Goal: Task Accomplishment & Management: Use online tool/utility

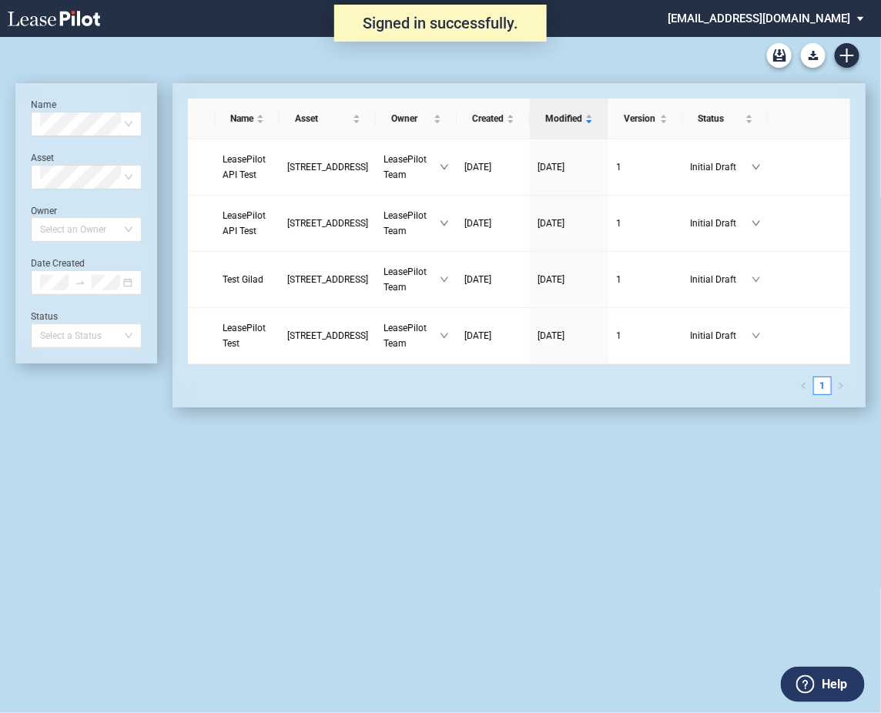
click at [816, 9] on md-select "admin@leasepilot.co Change Password 2-Factor Authentication Admin Area Form Man…" at bounding box center [771, 17] width 211 height 35
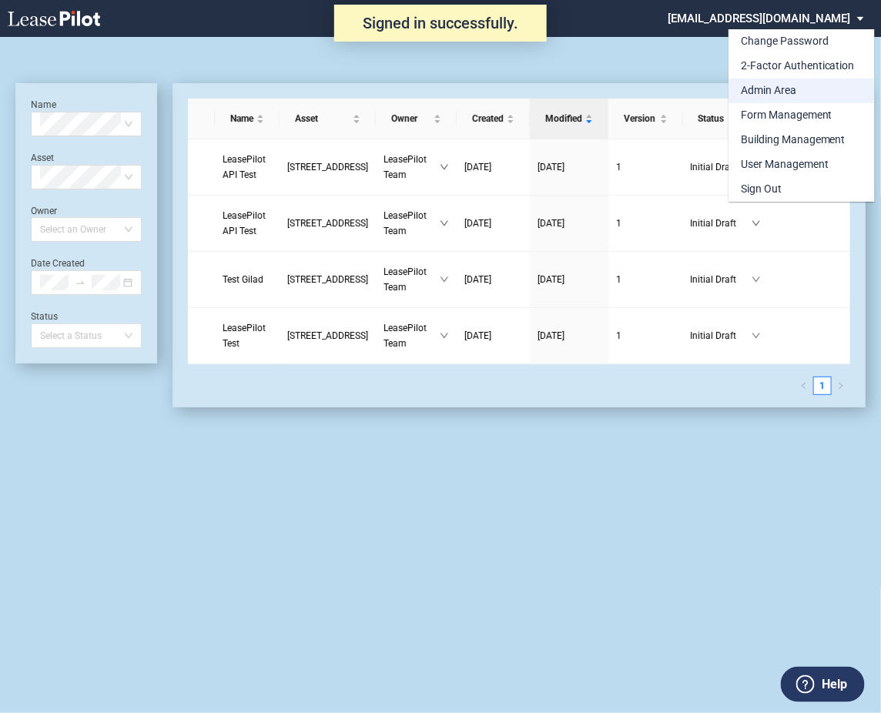
click at [779, 84] on div "Admin Area" at bounding box center [768, 90] width 55 height 15
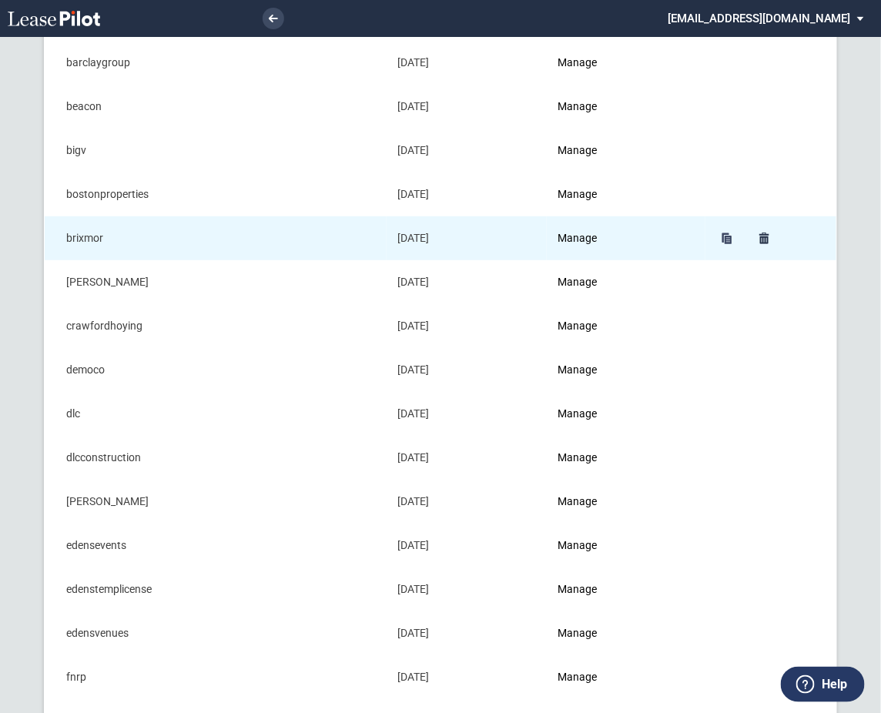
scroll to position [205, 0]
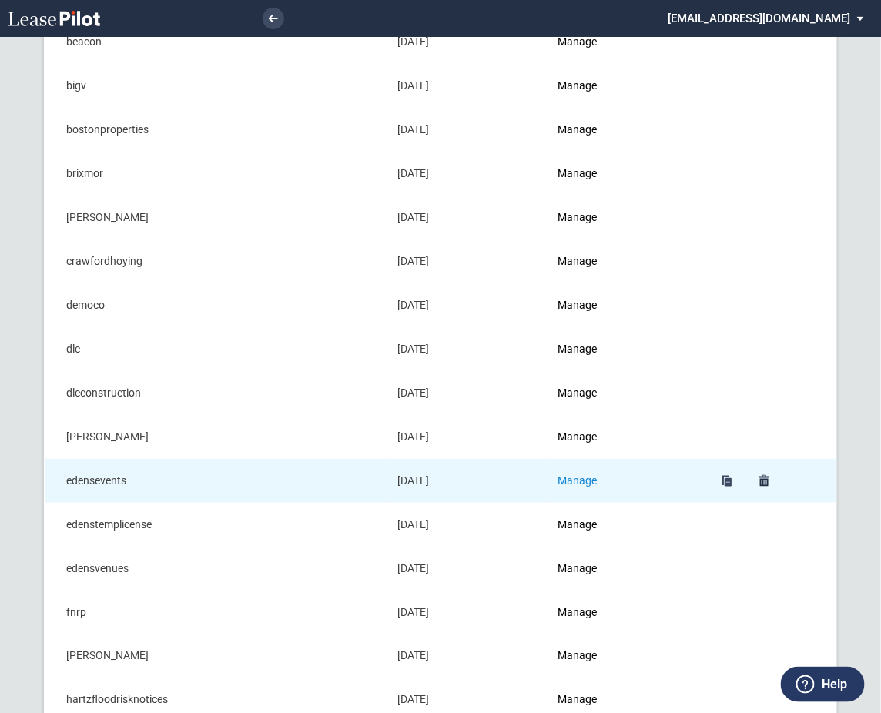
click at [595, 485] on link "Manage" at bounding box center [576, 480] width 39 height 12
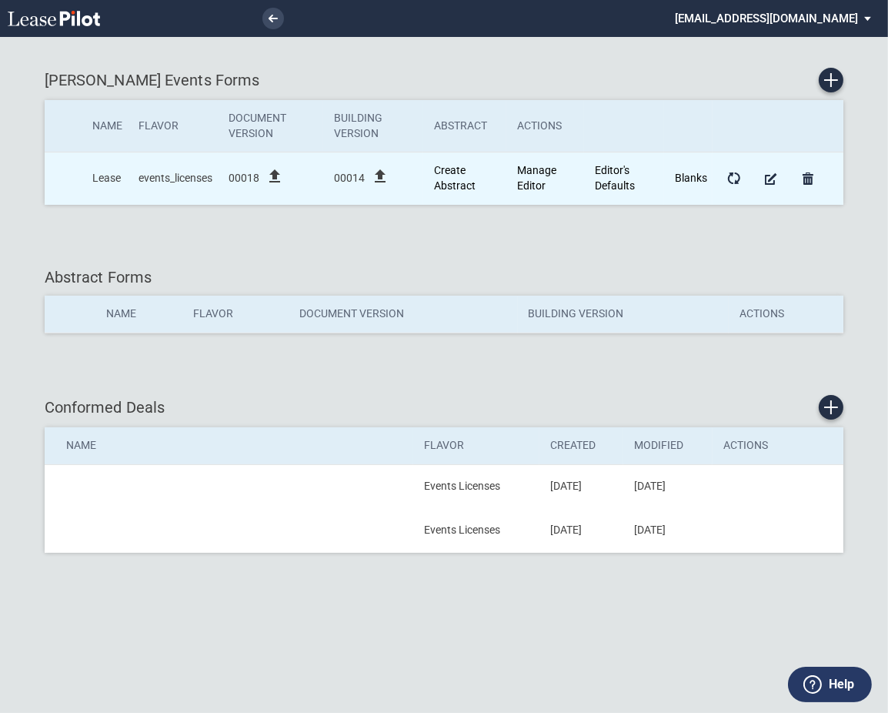
click at [423, 156] on td "00014 file_upload" at bounding box center [372, 178] width 99 height 52
click at [386, 181] on icon "file_upload" at bounding box center [380, 176] width 18 height 18
click at [382, 183] on icon "file_upload" at bounding box center [380, 176] width 18 height 18
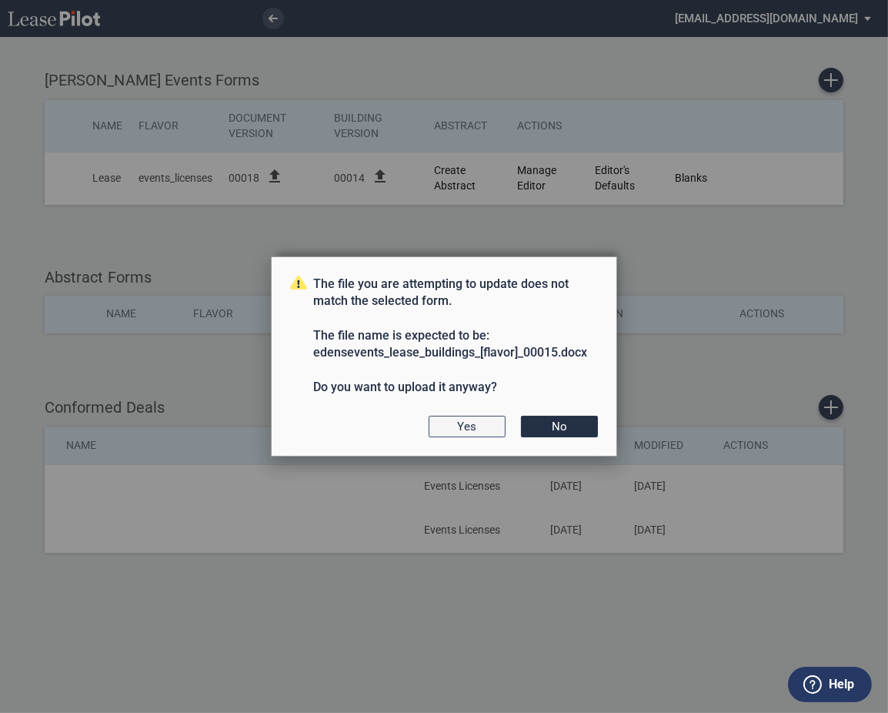
click at [481, 425] on button "Yes" at bounding box center [467, 427] width 77 height 22
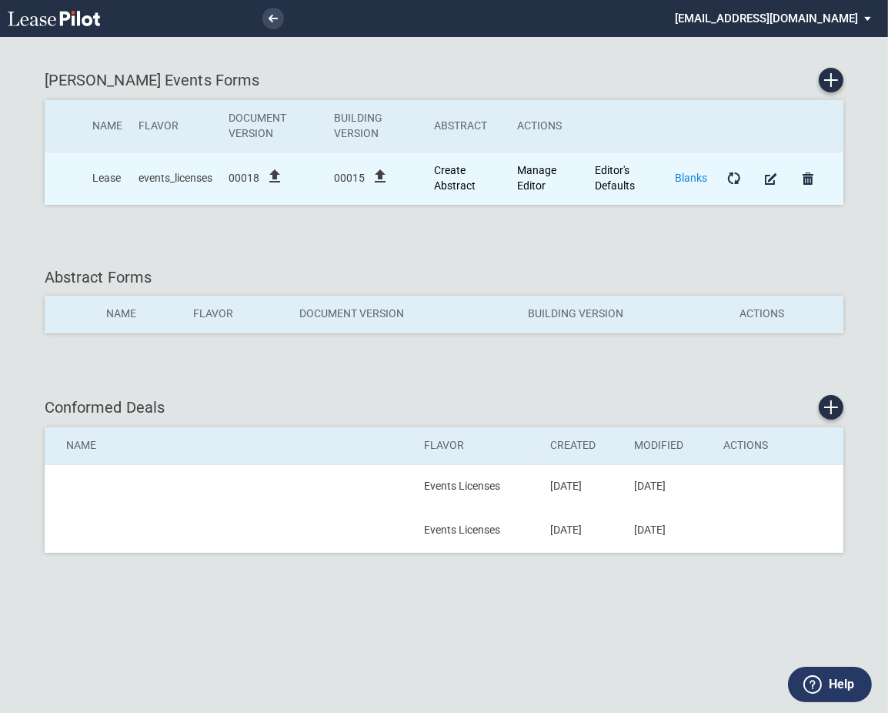
click at [693, 180] on link "Blanks" at bounding box center [691, 178] width 32 height 12
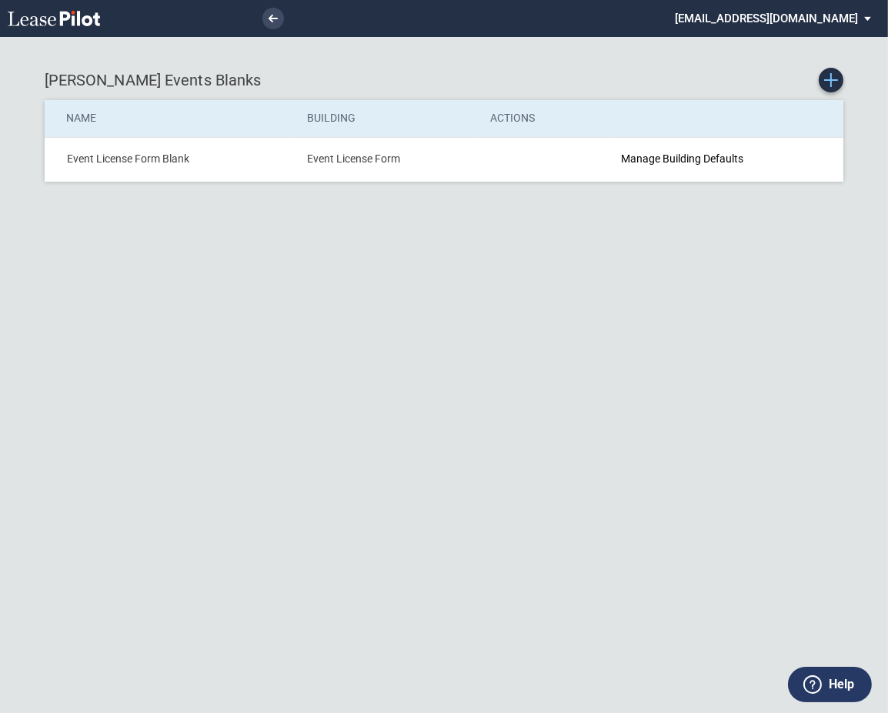
click at [825, 81] on icon "Create new Blank Form" at bounding box center [831, 80] width 14 height 14
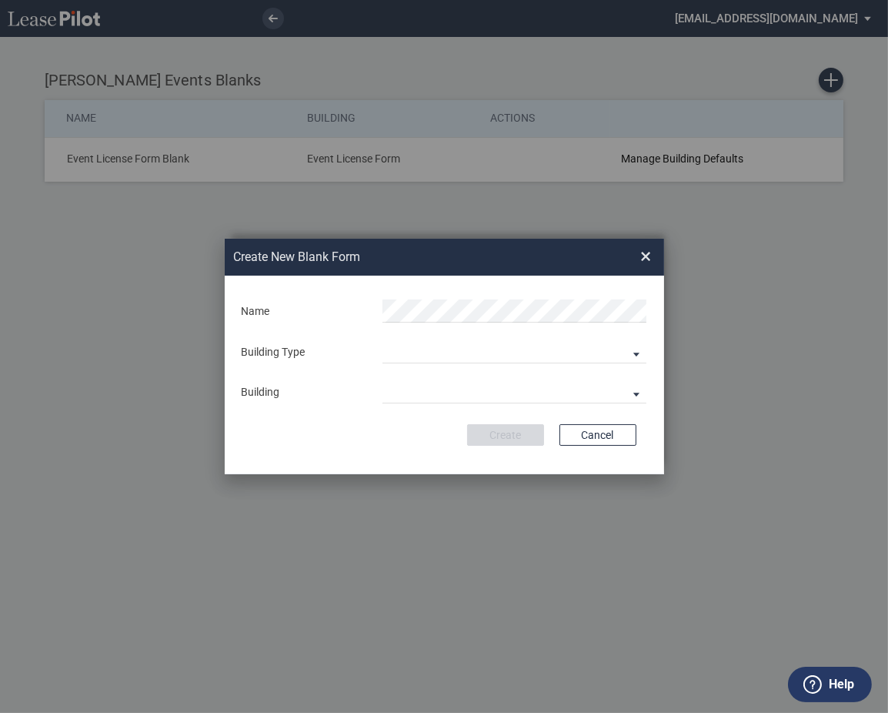
click at [320, 353] on div "Building Type" at bounding box center [302, 352] width 141 height 15
click at [383, 348] on div "Building Predefined Empty Building New Empty Building" at bounding box center [514, 351] width 282 height 23
click at [402, 352] on md-select "Building Predefined Empty Building New Empty Building" at bounding box center [515, 351] width 265 height 23
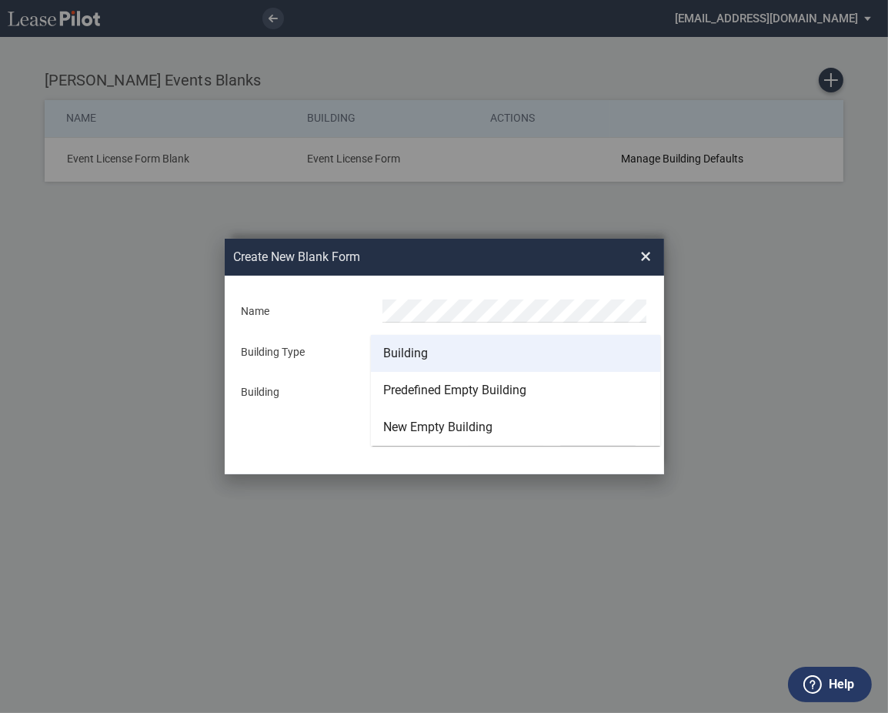
click at [402, 353] on div "Building" at bounding box center [405, 353] width 45 height 17
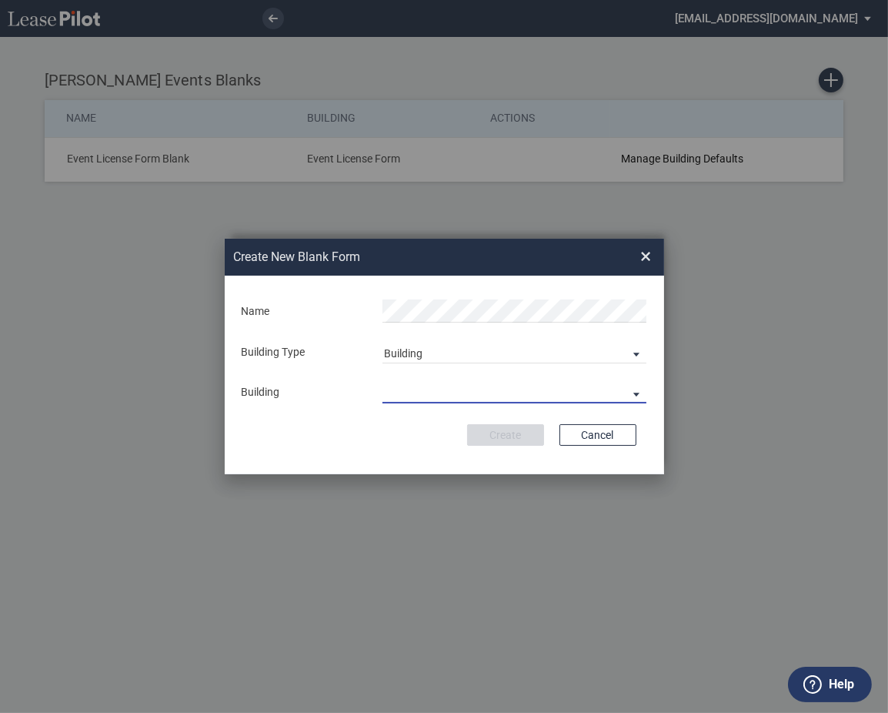
click at [397, 394] on md-select "3200 Cains Hill Alamo Plaza Andrews Square Ashley Landing Atherton Mill Berkele…" at bounding box center [515, 391] width 265 height 23
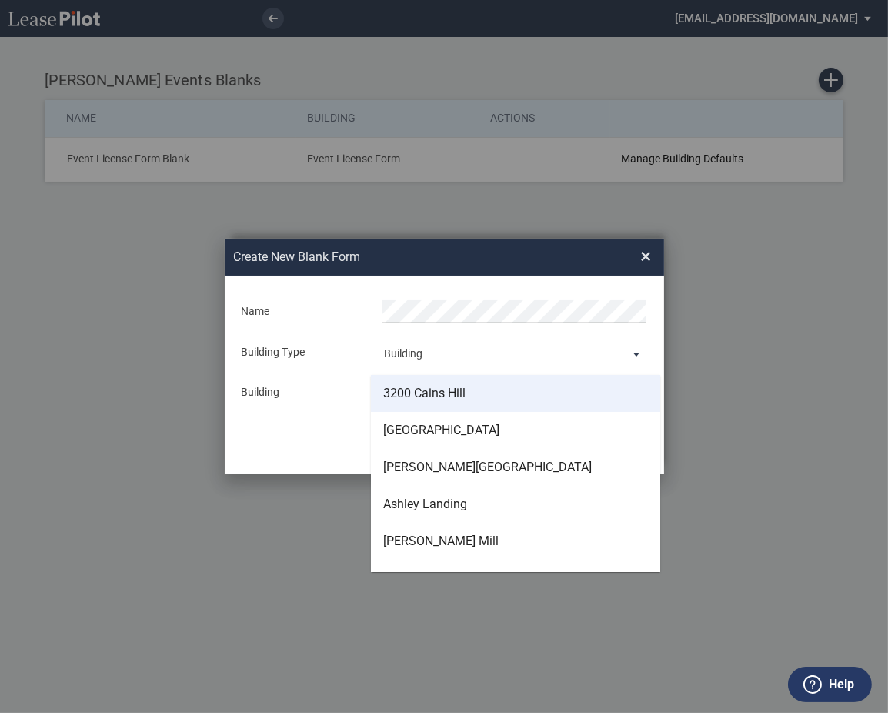
type md-option "[object Object]"
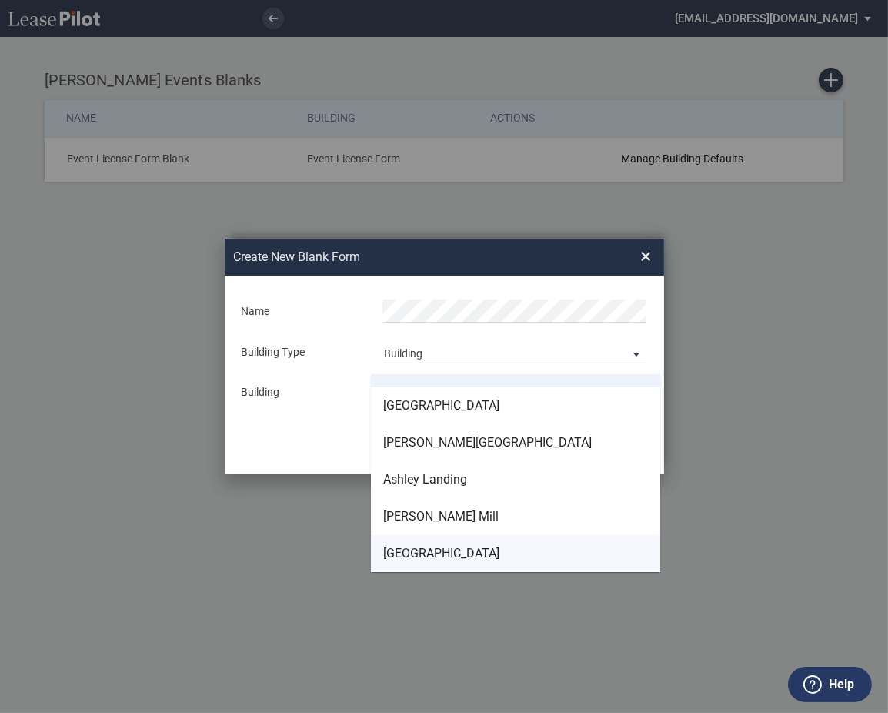
type md-option "[object Object]"
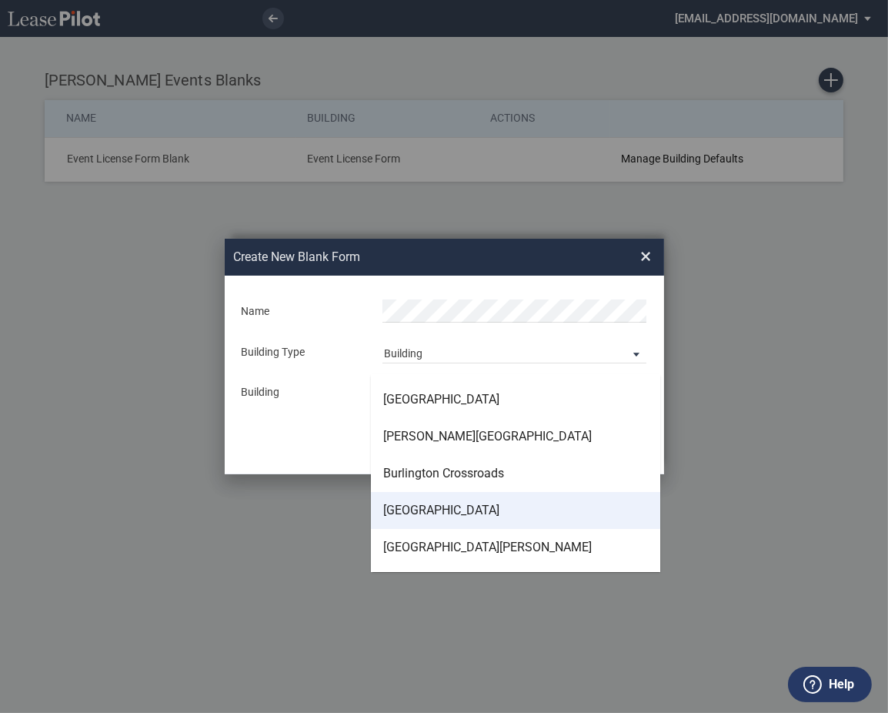
click at [414, 519] on md-option "[GEOGRAPHIC_DATA]" at bounding box center [515, 510] width 289 height 37
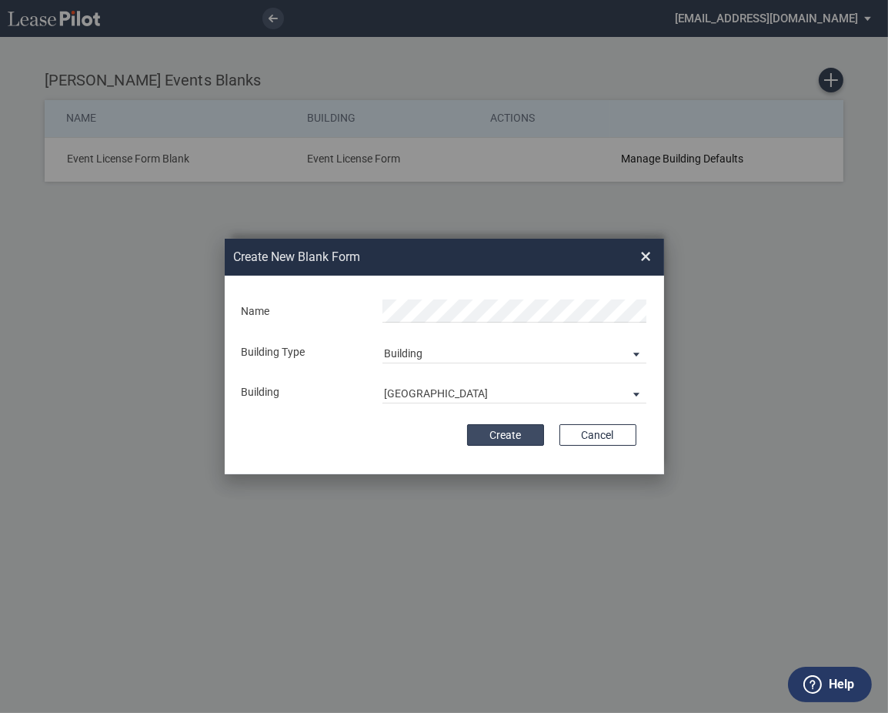
click at [487, 431] on button "Create" at bounding box center [505, 435] width 77 height 22
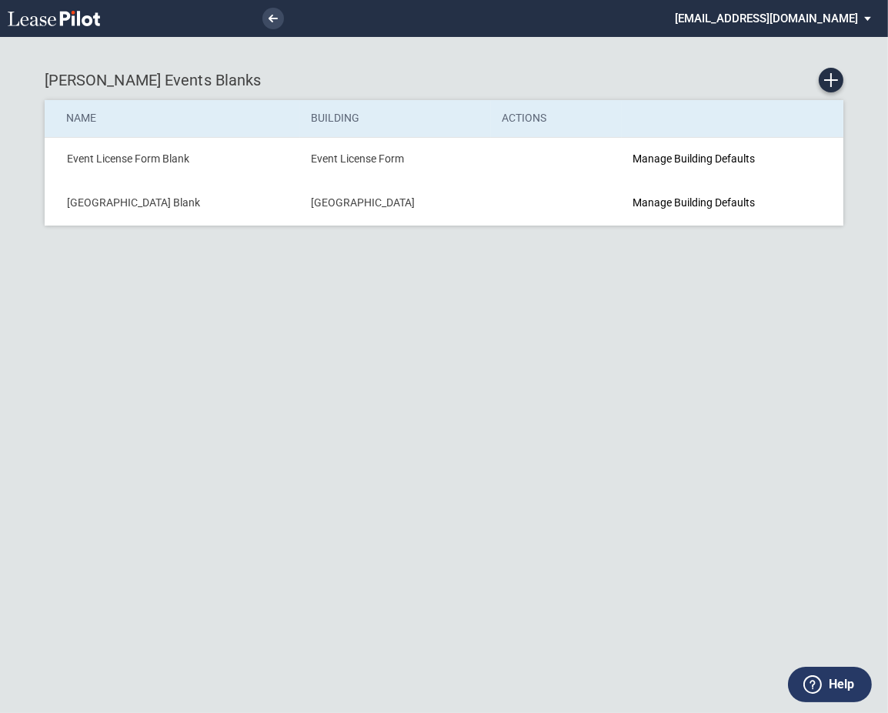
click at [139, 331] on div "[PERSON_NAME] Events Blanks Name Building Actions Event License Form Blank Even…" at bounding box center [444, 356] width 888 height 713
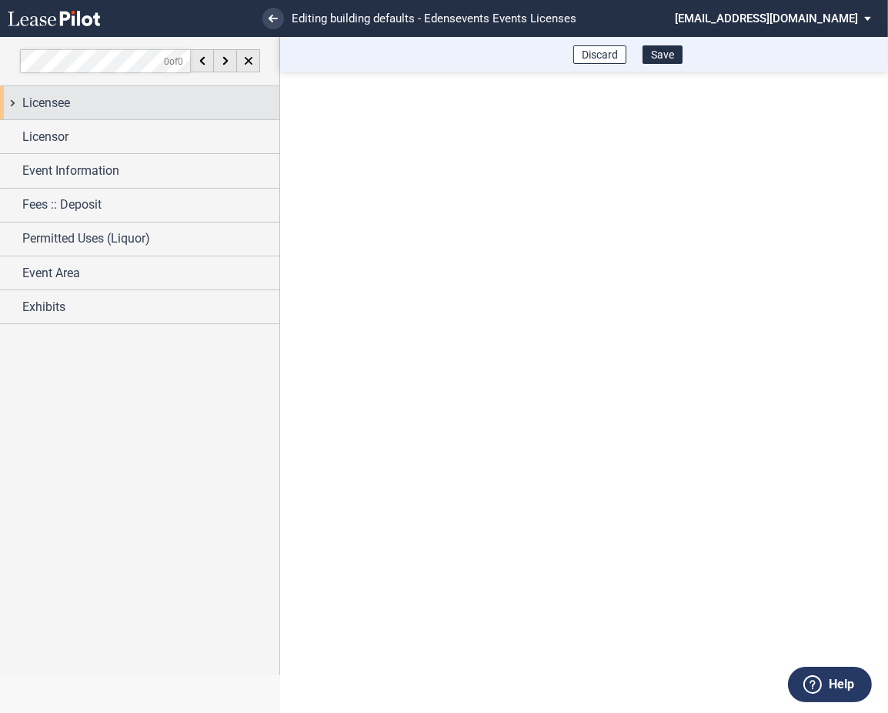
click at [130, 109] on div "Licensee" at bounding box center [150, 103] width 257 height 18
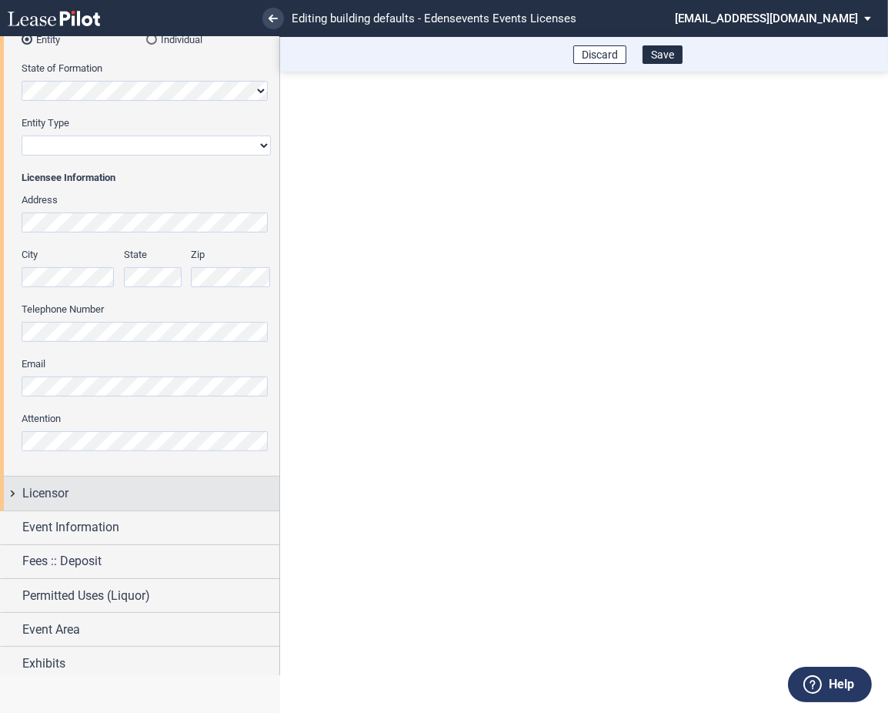
scroll to position [227, 0]
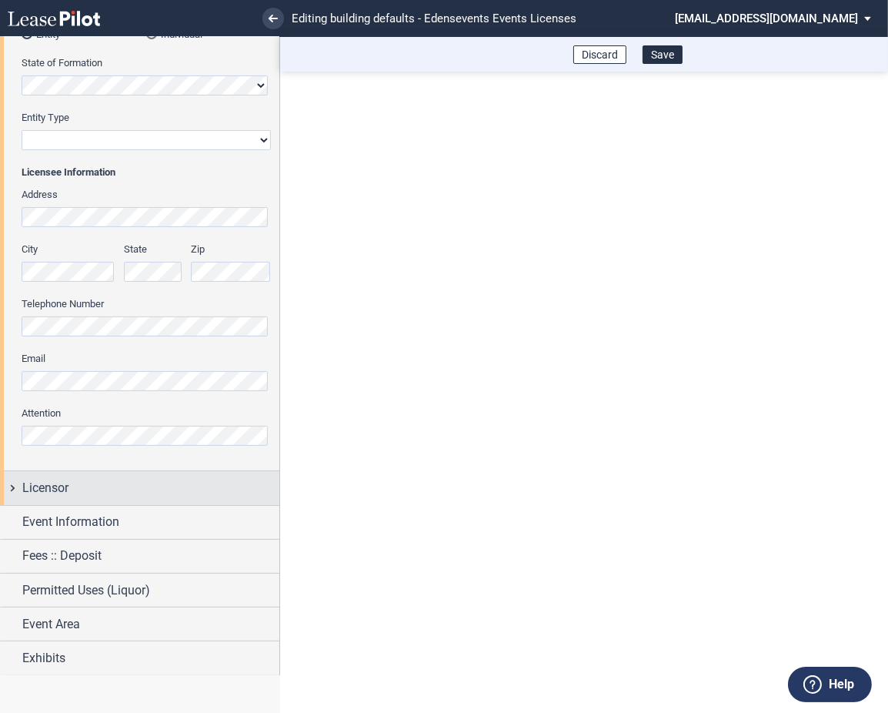
click at [17, 488] on div "Licensor" at bounding box center [139, 487] width 279 height 33
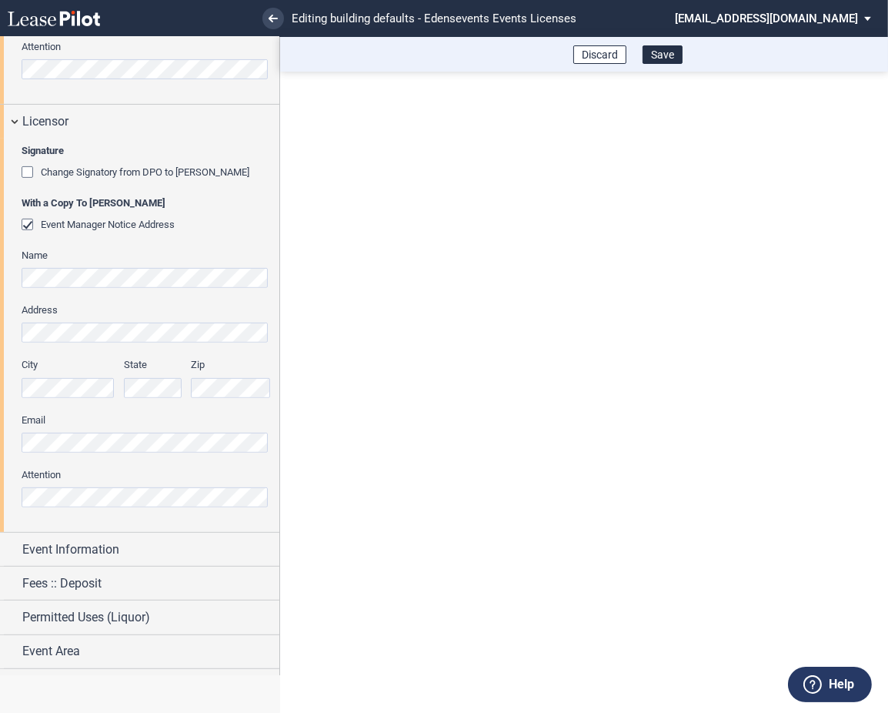
scroll to position [620, 0]
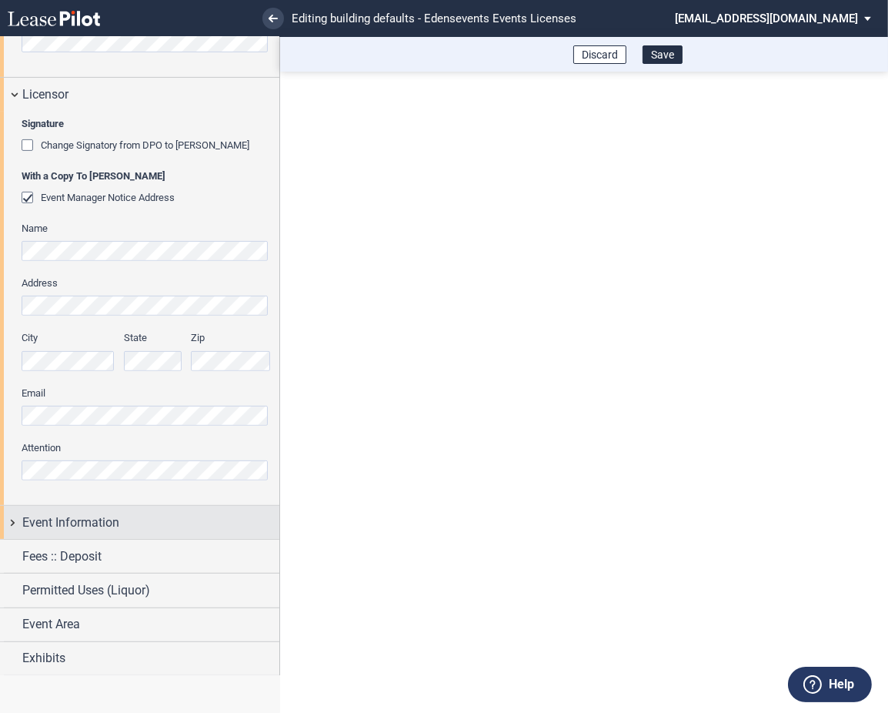
click at [18, 528] on div "Event Information" at bounding box center [139, 522] width 279 height 33
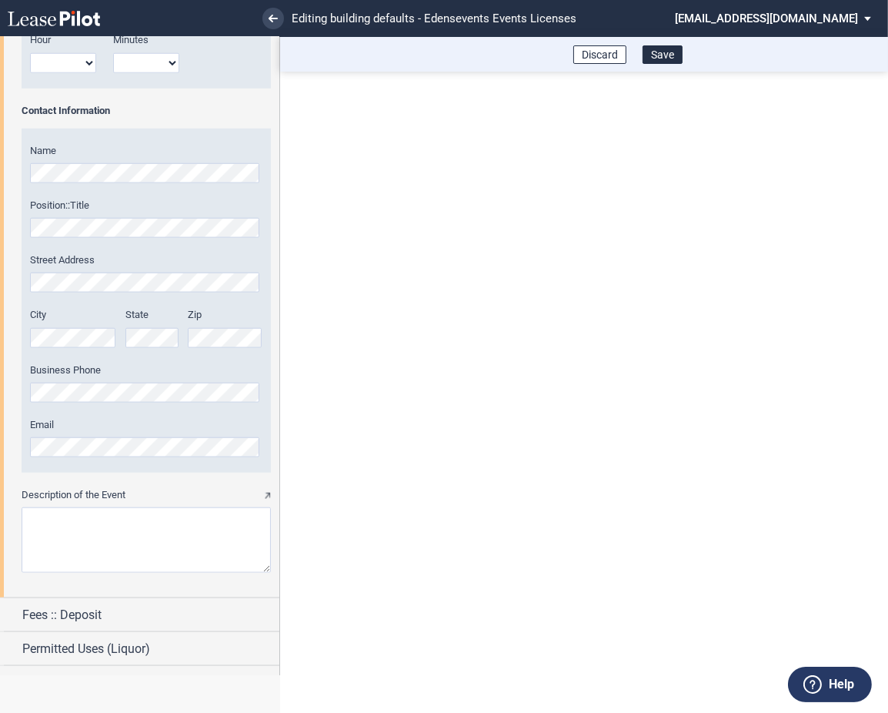
scroll to position [1768, 0]
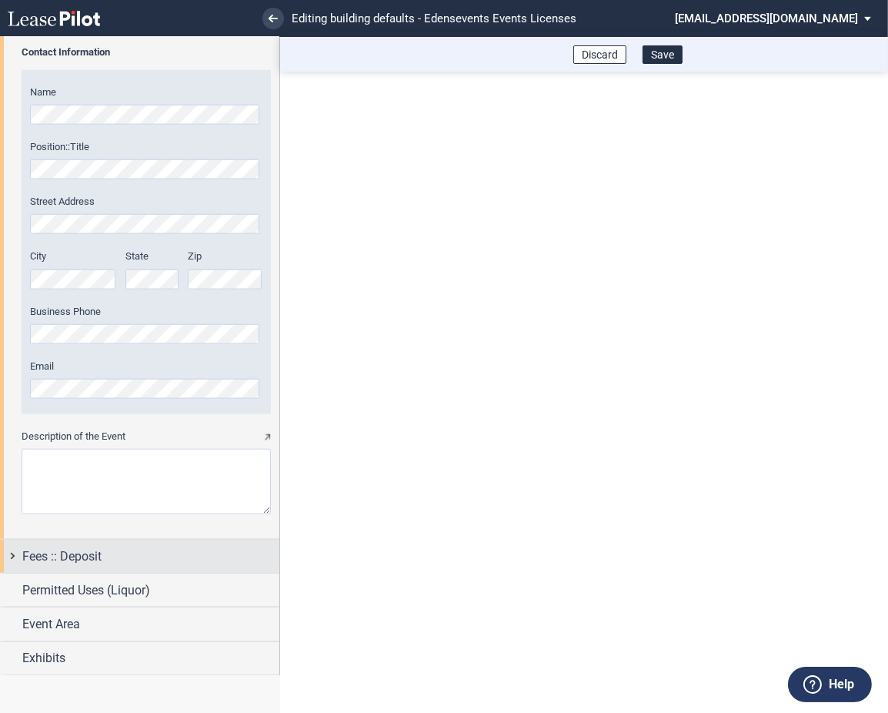
drag, startPoint x: 44, startPoint y: 553, endPoint x: 125, endPoint y: 563, distance: 81.4
click at [45, 553] on span "Fees :: Deposit" at bounding box center [61, 556] width 79 height 18
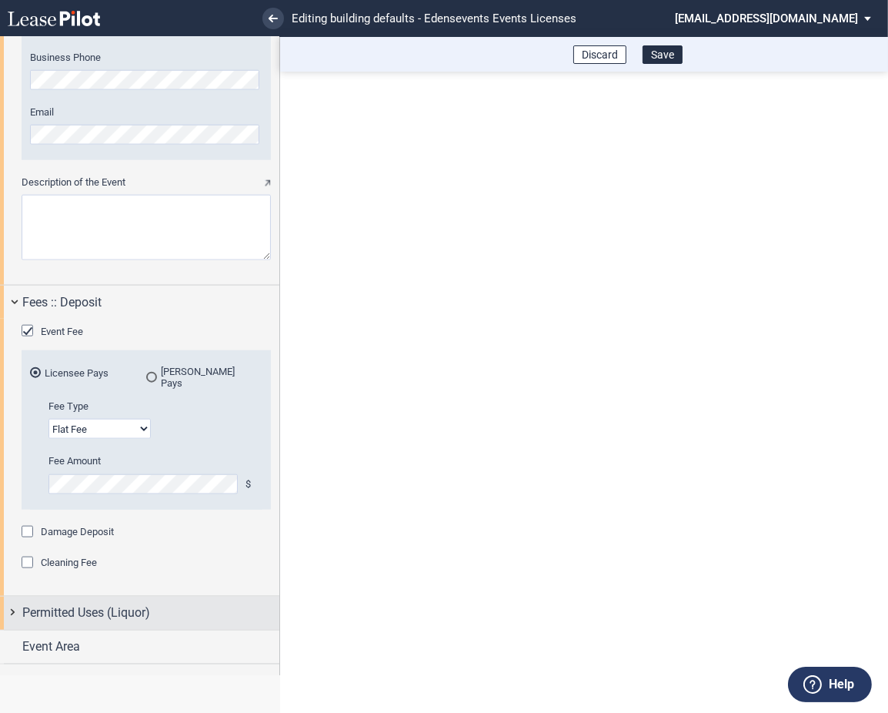
scroll to position [2036, 0]
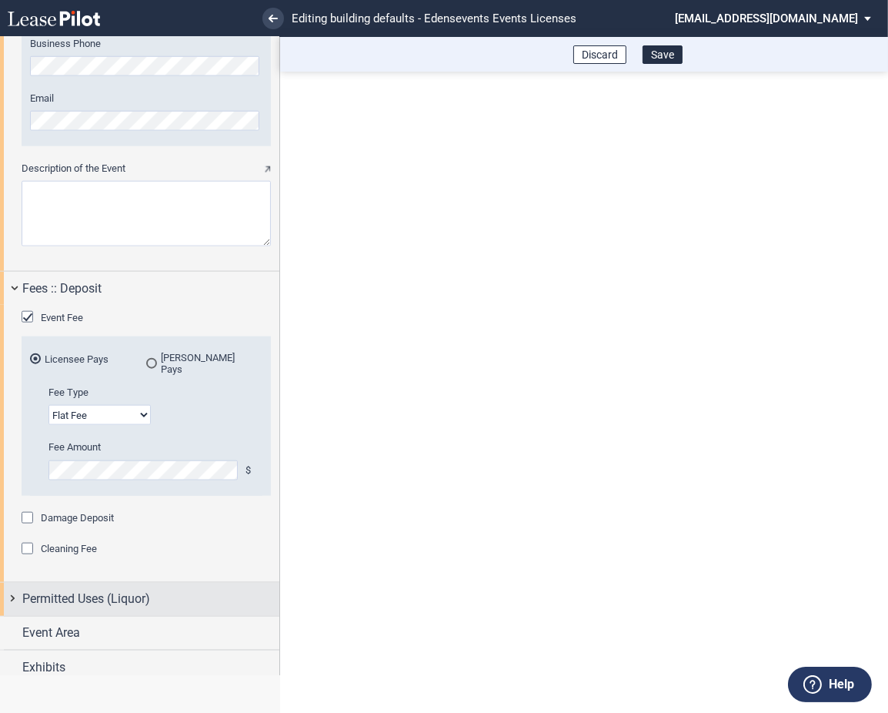
click at [26, 603] on div "Permitted Uses (Liquor)" at bounding box center [139, 599] width 279 height 33
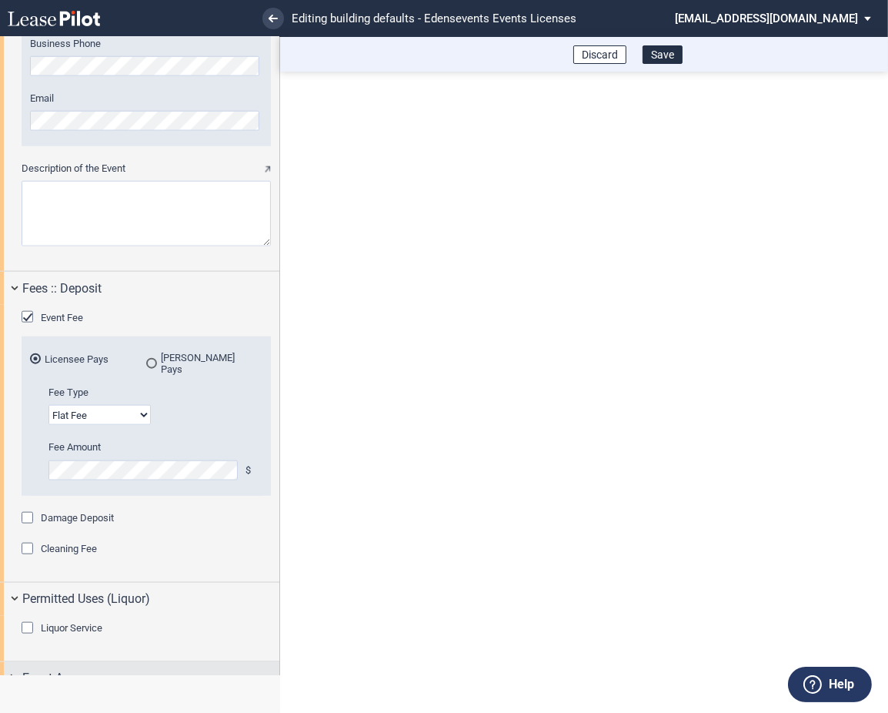
click at [52, 674] on span "Event Area" at bounding box center [51, 678] width 58 height 18
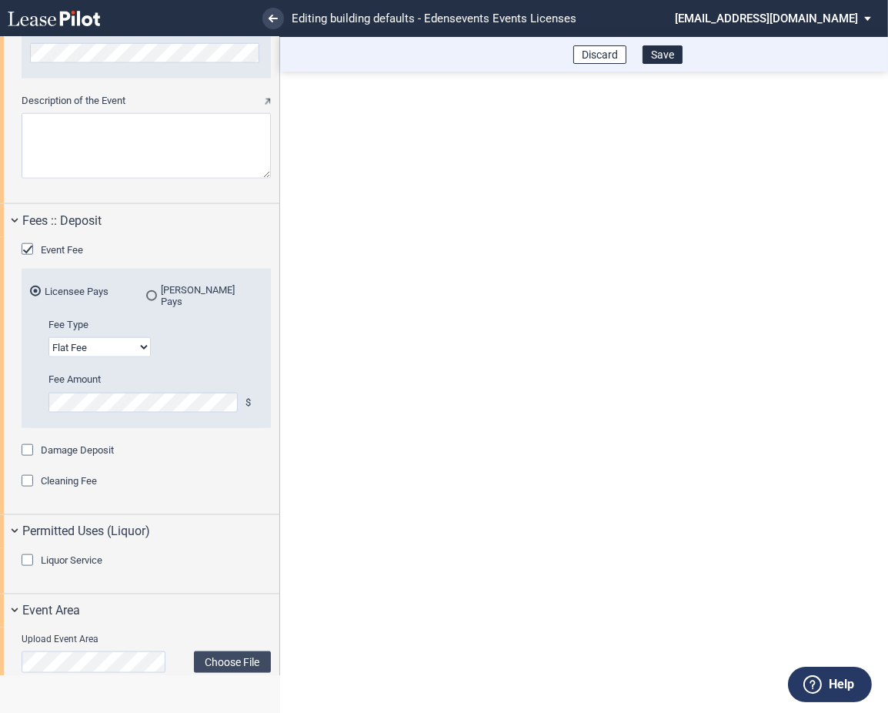
scroll to position [2200, 0]
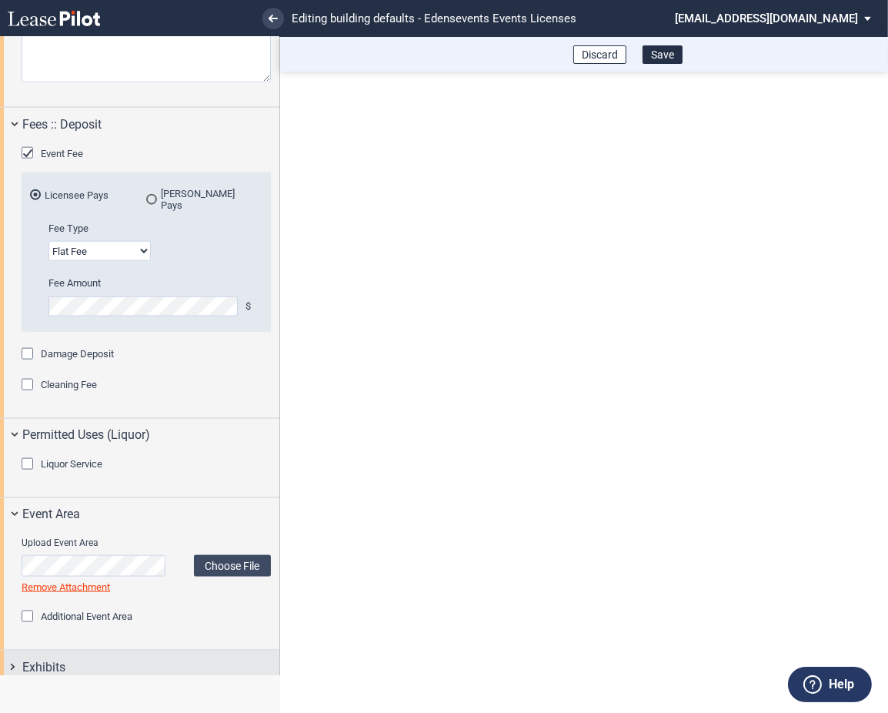
click at [32, 658] on span "Exhibits" at bounding box center [43, 667] width 43 height 18
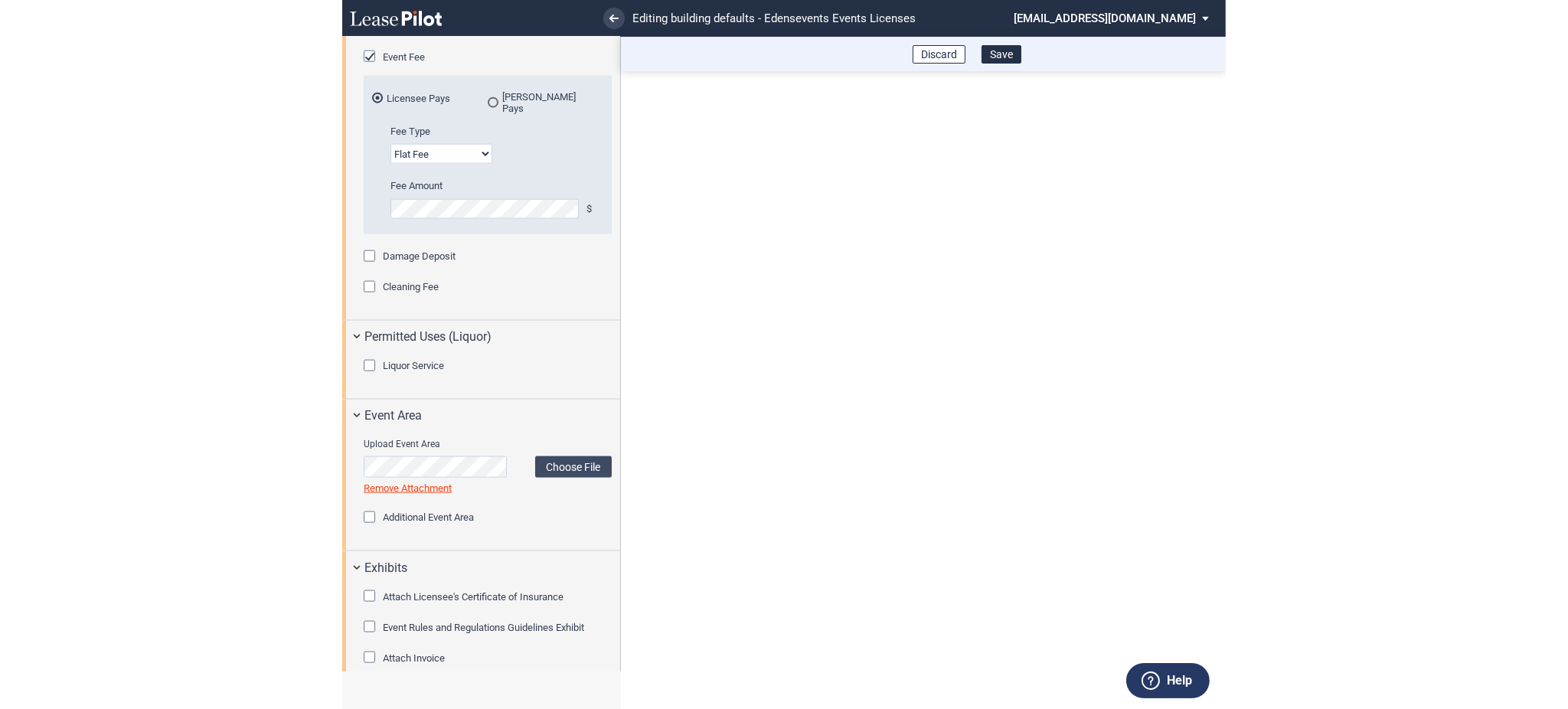
scroll to position [2294, 0]
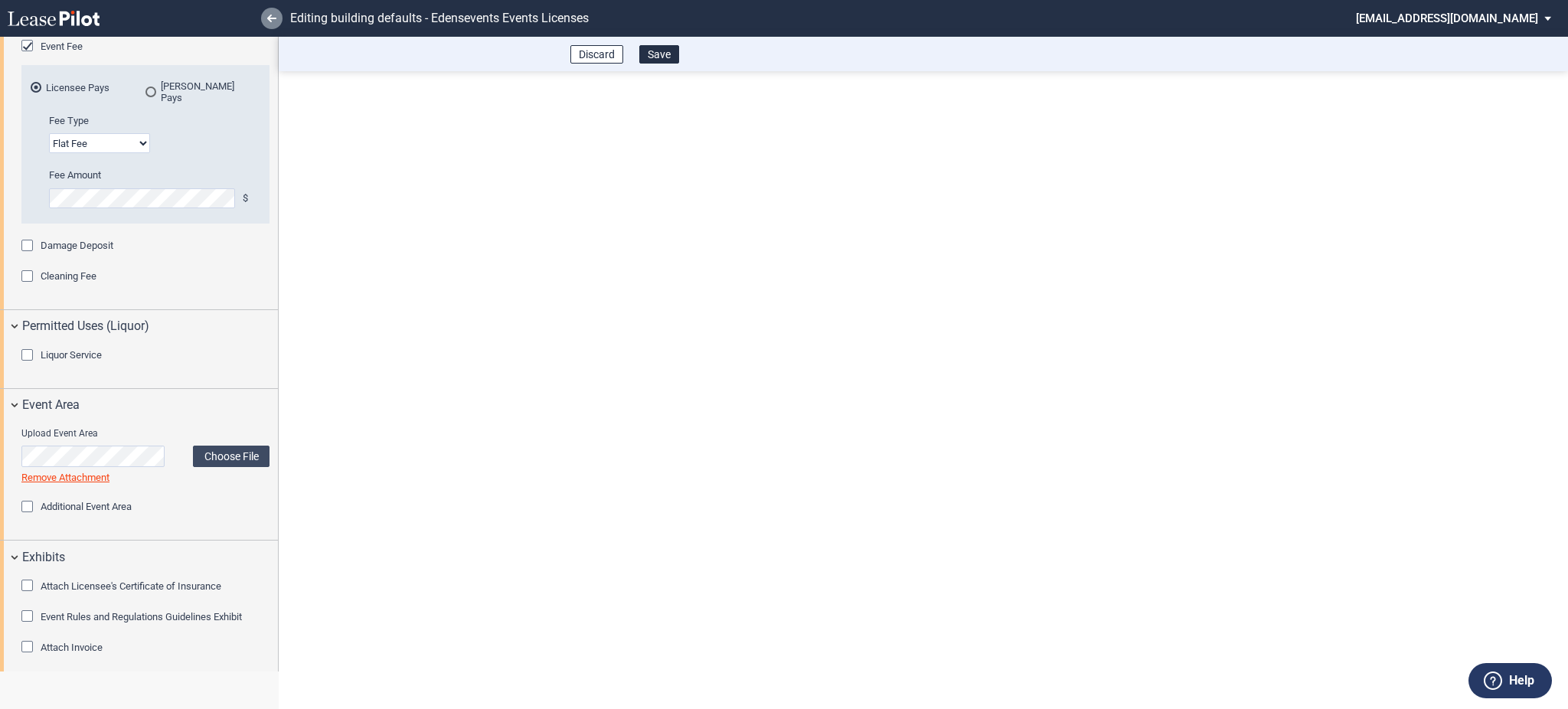
click at [265, 23] on link at bounding box center [272, 19] width 22 height 22
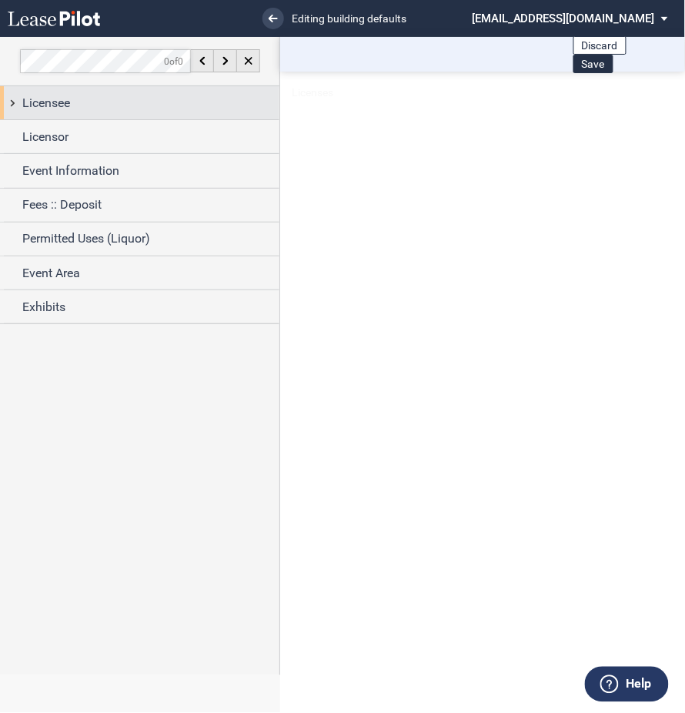
click at [13, 99] on div "Licensee" at bounding box center [139, 102] width 279 height 33
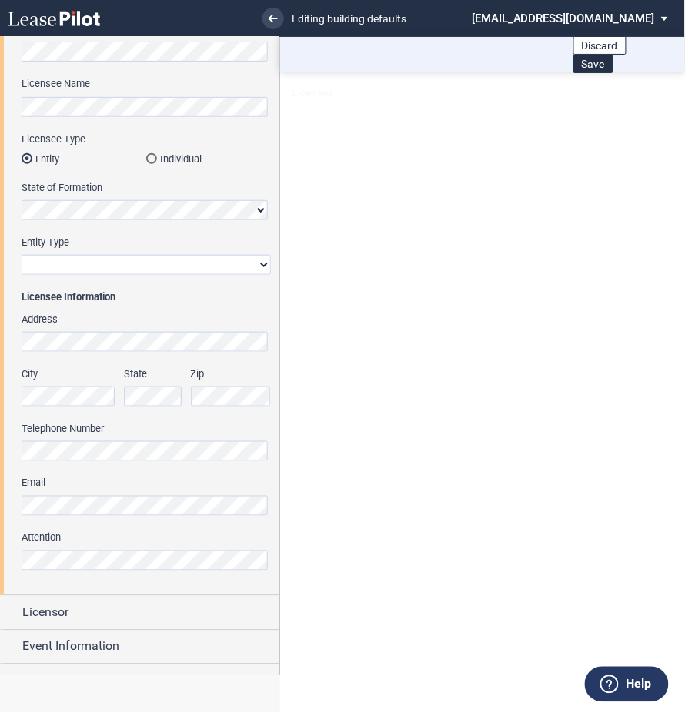
scroll to position [205, 0]
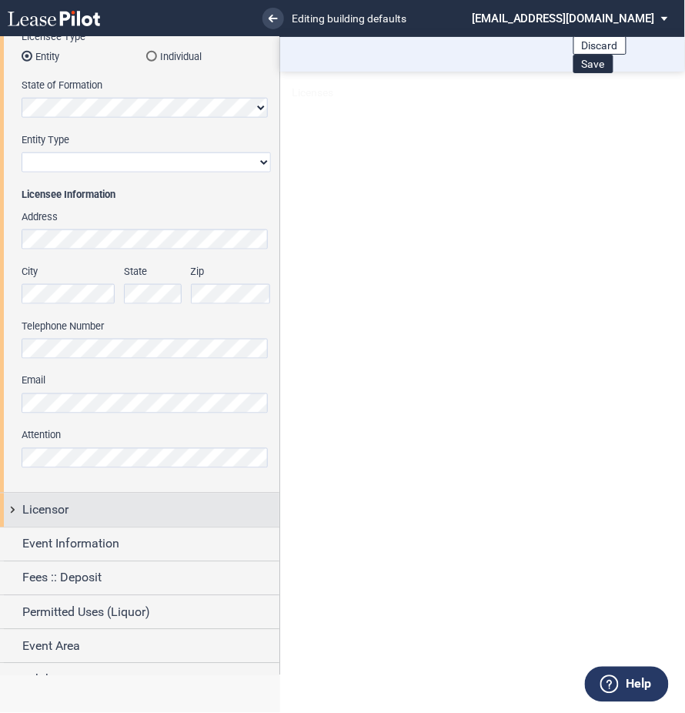
click at [19, 509] on div "Licensor" at bounding box center [139, 509] width 279 height 33
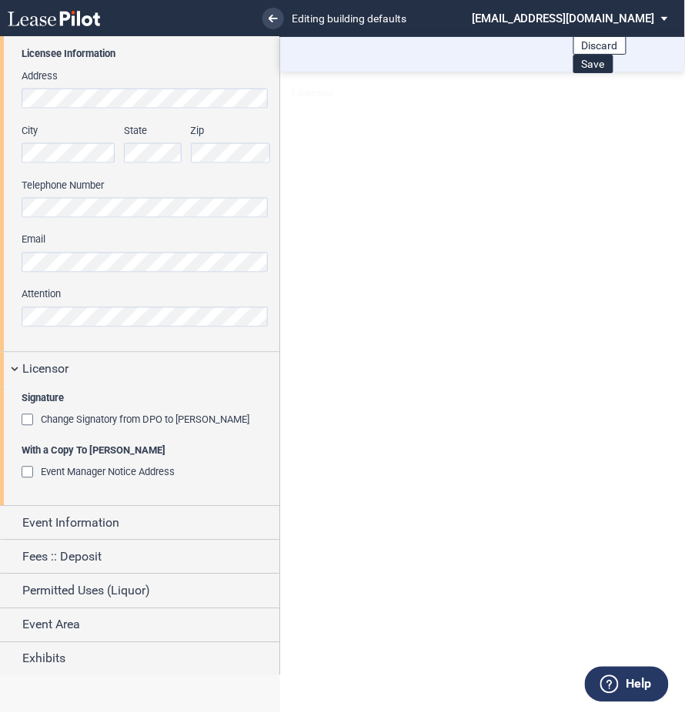
scroll to position [347, 0]
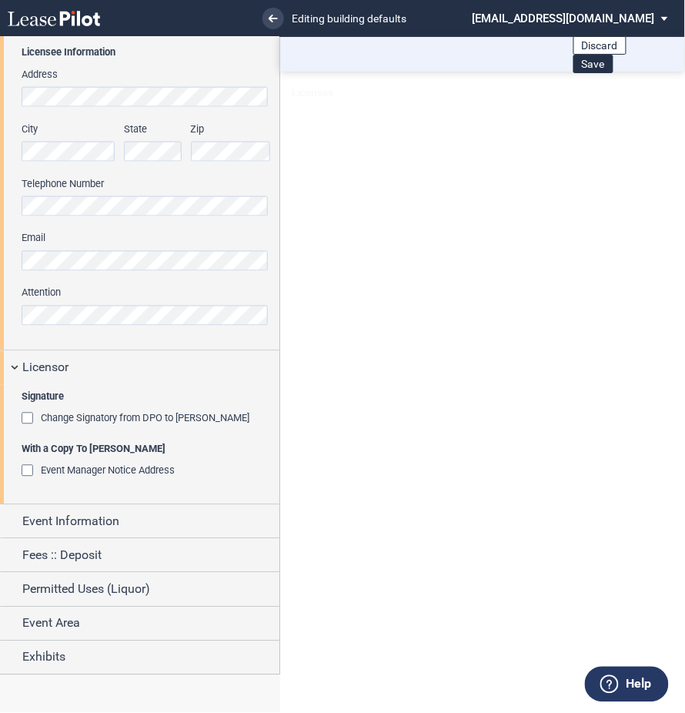
click at [52, 474] on span "Event Manager Notice Address" at bounding box center [108, 471] width 134 height 12
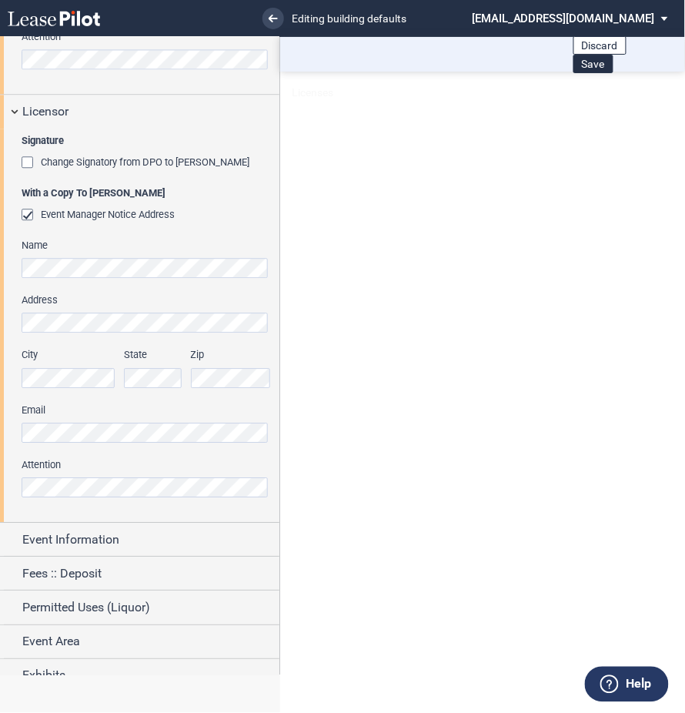
scroll to position [620, 0]
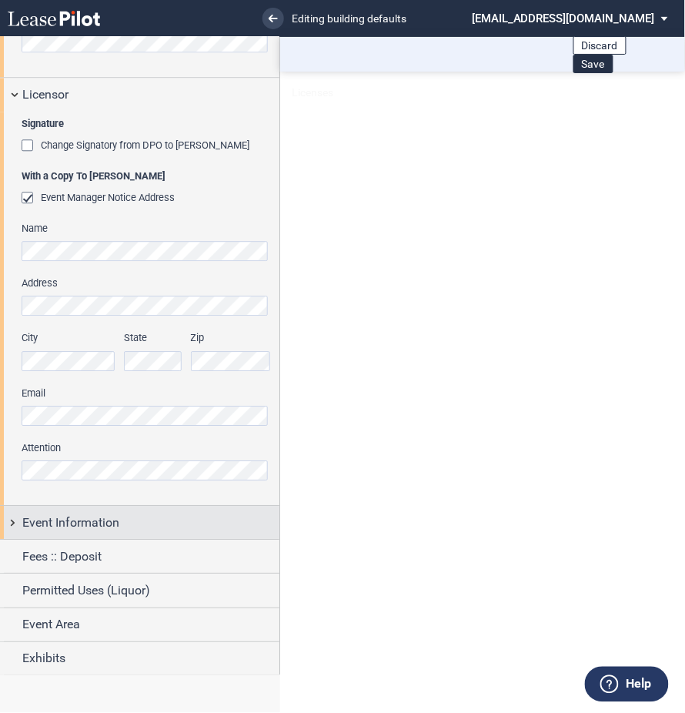
click at [9, 530] on div "Event Information" at bounding box center [139, 522] width 279 height 33
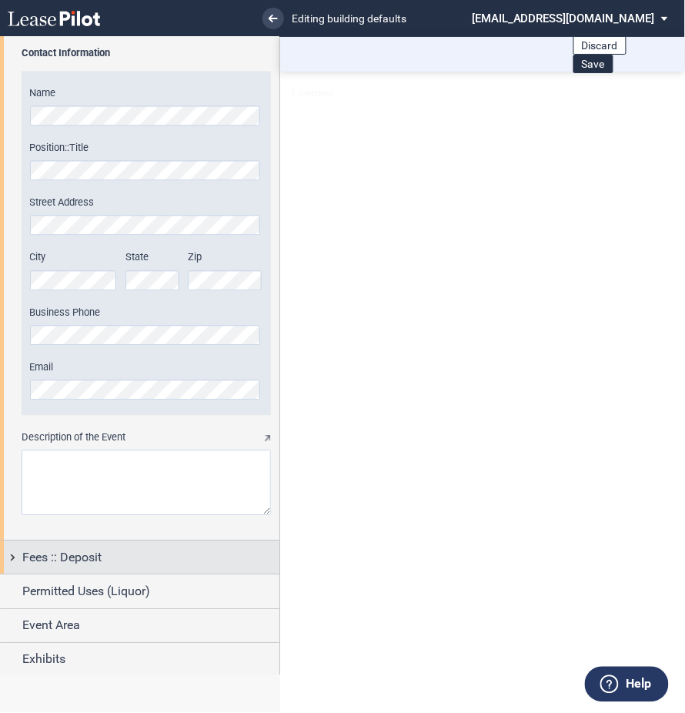
scroll to position [1544, 0]
click at [14, 563] on div "Fees :: Deposit" at bounding box center [139, 556] width 279 height 33
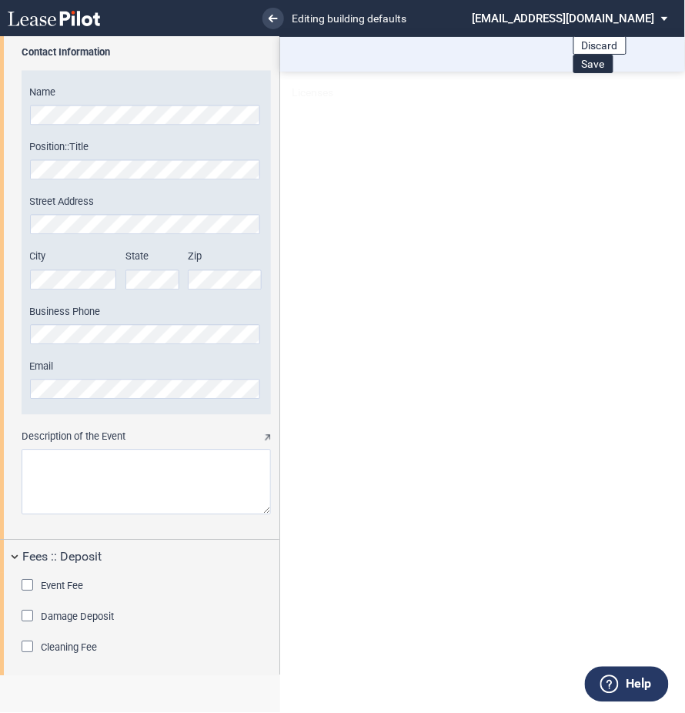
click at [58, 585] on span "Event Fee" at bounding box center [62, 586] width 42 height 12
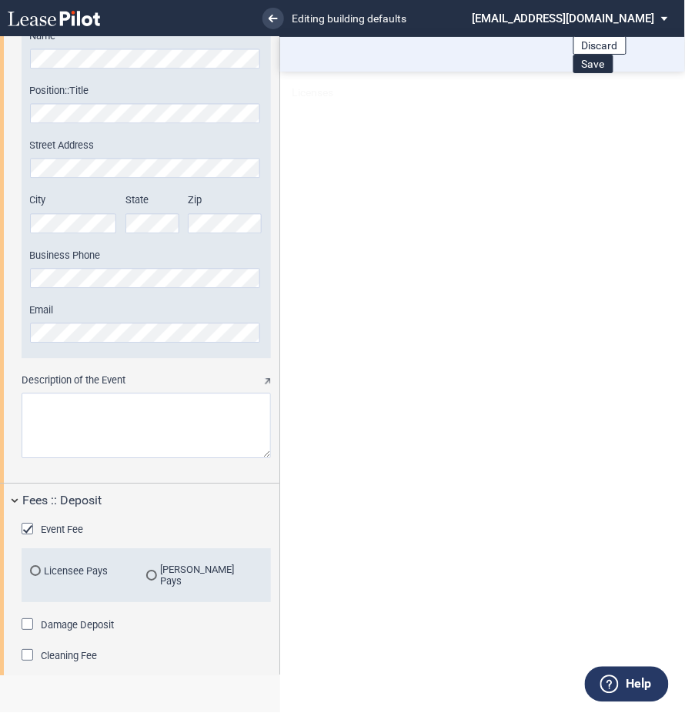
scroll to position [1647, 0]
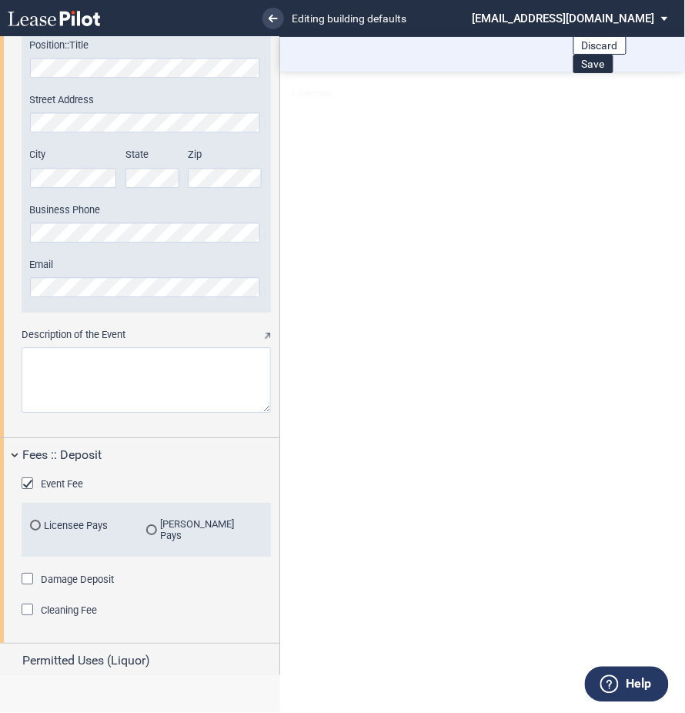
click at [78, 519] on md-radio-button "Licensee Pays" at bounding box center [88, 525] width 117 height 14
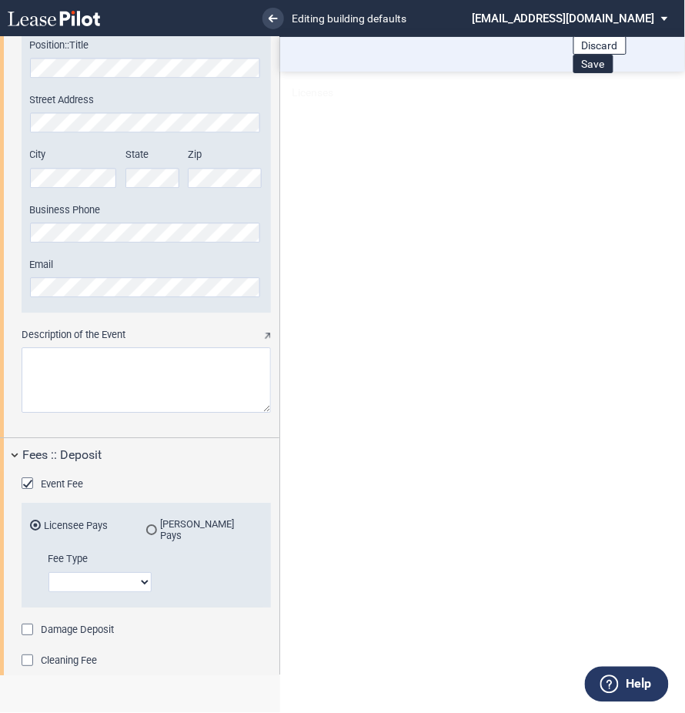
drag, startPoint x: 68, startPoint y: 567, endPoint x: 74, endPoint y: 577, distance: 11.1
click at [69, 572] on select "Flat Fee % of Gross Sales % of Ticket Sales" at bounding box center [99, 582] width 103 height 20
select select "flat fee"
click at [48, 572] on select "Flat Fee % of Gross Sales % of Ticket Sales" at bounding box center [99, 582] width 103 height 20
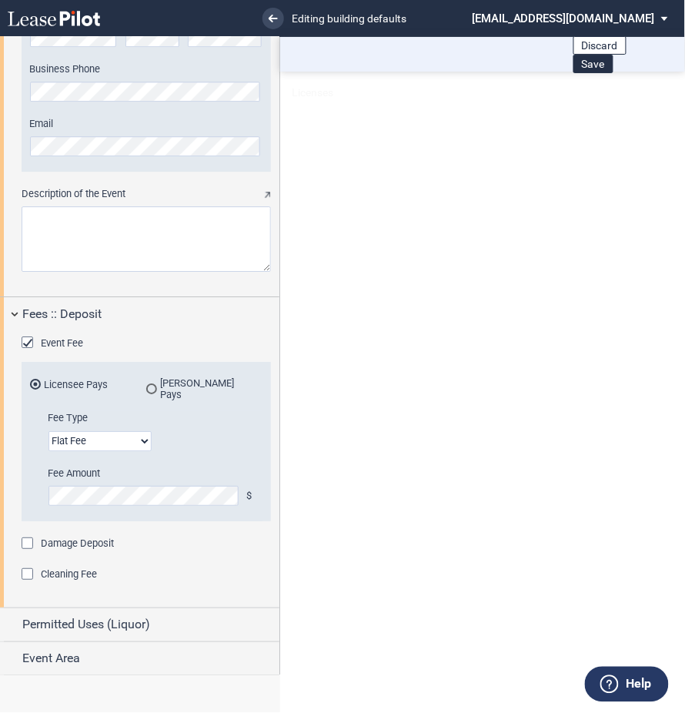
scroll to position [1813, 0]
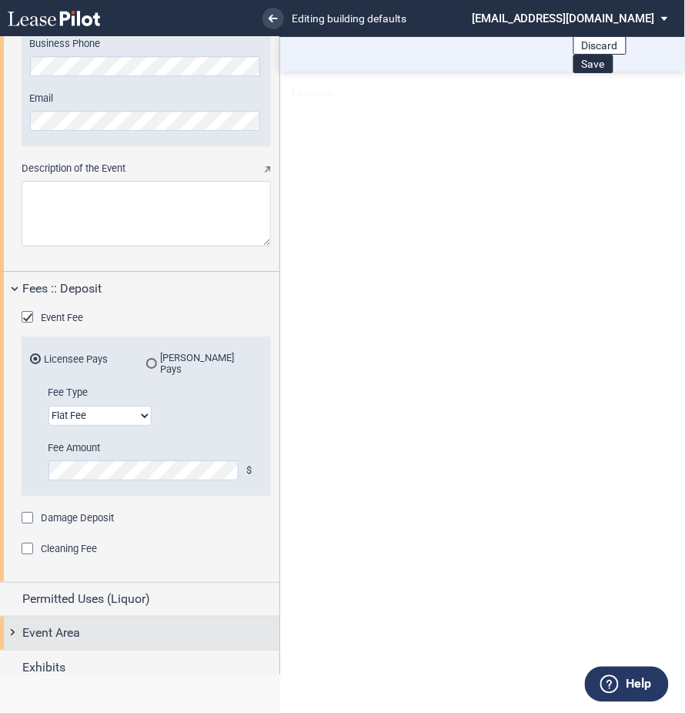
click at [41, 624] on span "Event Area" at bounding box center [51, 633] width 58 height 18
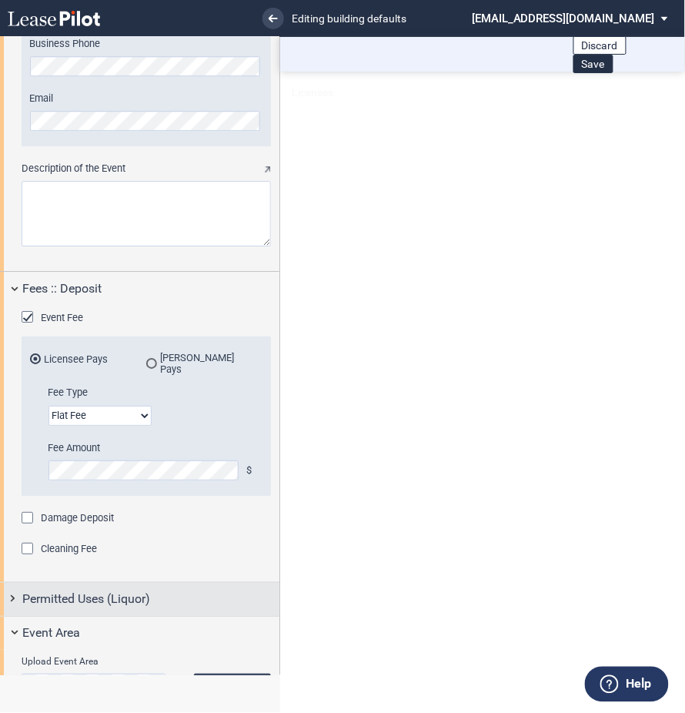
click at [22, 590] on span "Permitted Uses (Liquor)" at bounding box center [86, 599] width 128 height 18
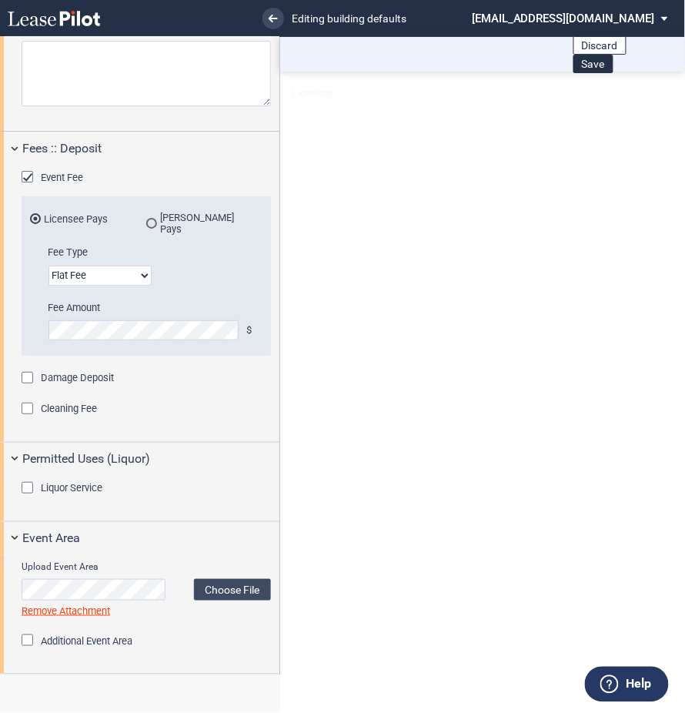
scroll to position [1977, 0]
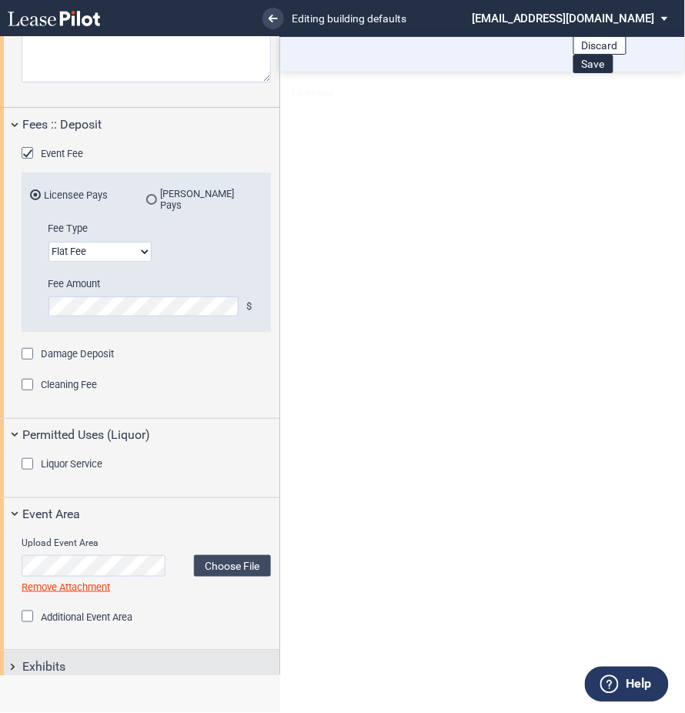
click at [47, 658] on span "Exhibits" at bounding box center [43, 667] width 43 height 18
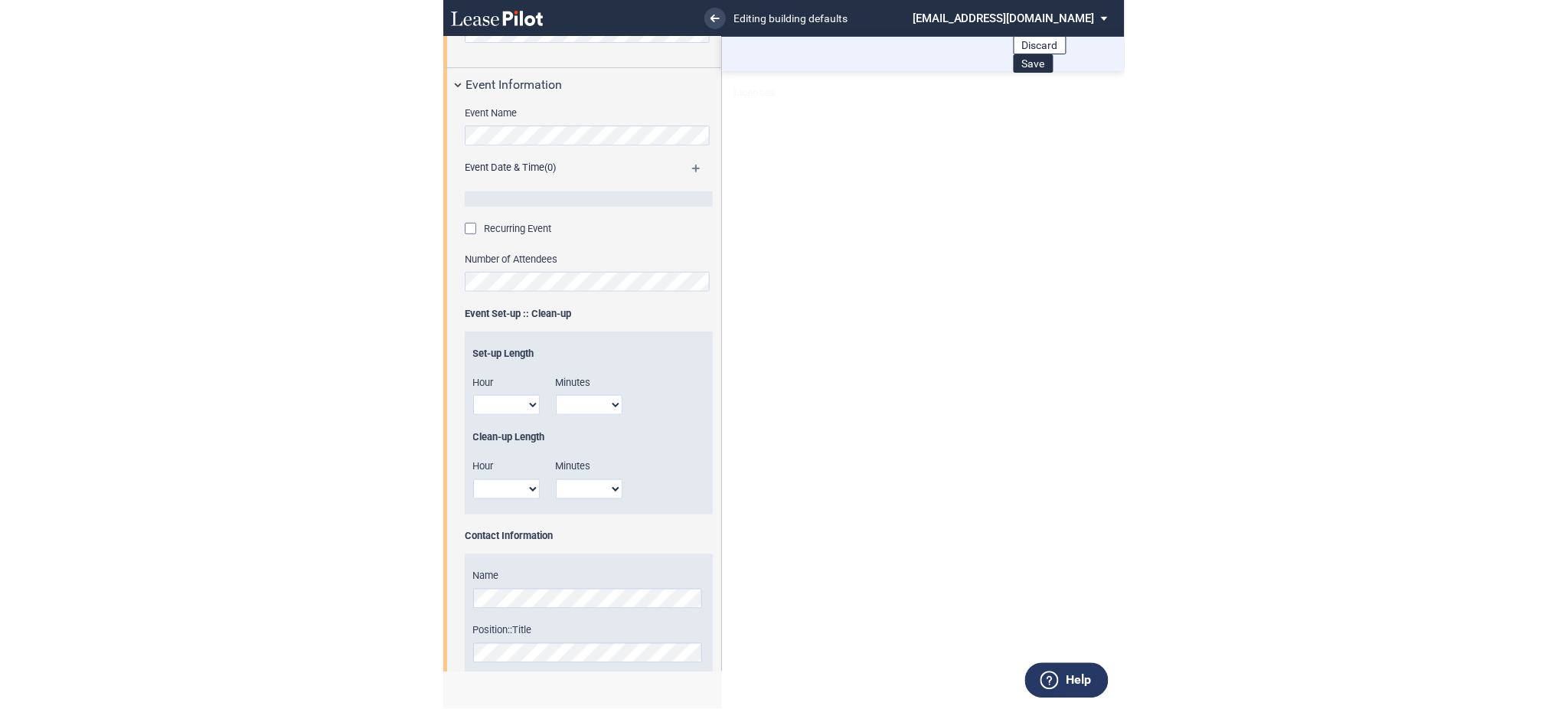
scroll to position [643, 0]
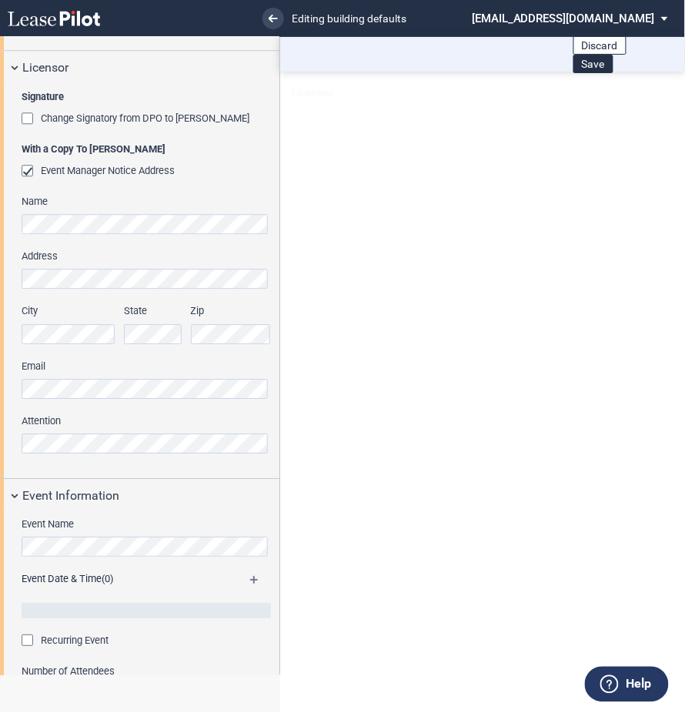
click at [50, 263] on div "Address" at bounding box center [146, 268] width 249 height 39
click at [38, 293] on div "Name Address City State Zip Email Attention" at bounding box center [146, 332] width 249 height 274
click at [33, 318] on div "City" at bounding box center [69, 323] width 95 height 39
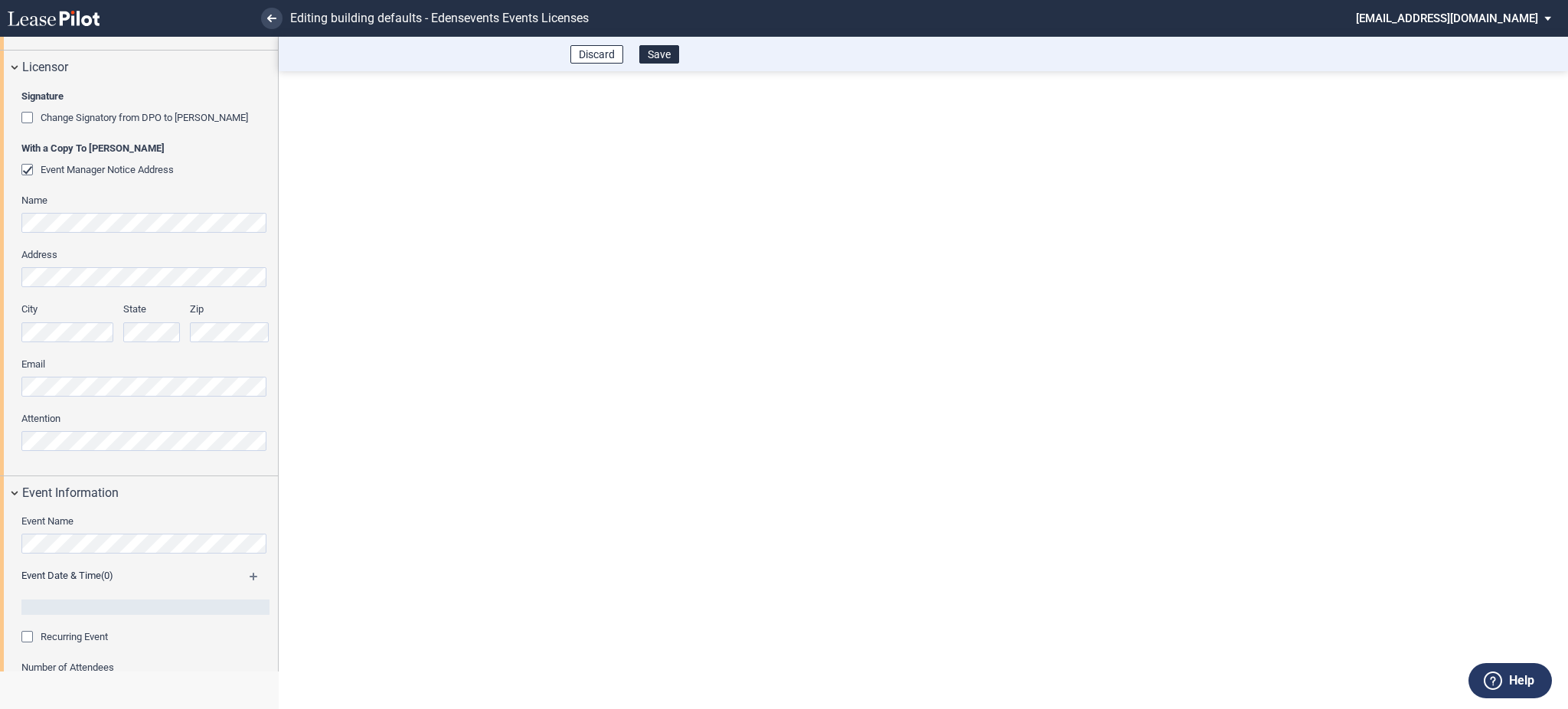
click at [647, 62] on button "Save" at bounding box center [659, 54] width 40 height 18
click at [667, 59] on button "Save" at bounding box center [659, 54] width 40 height 18
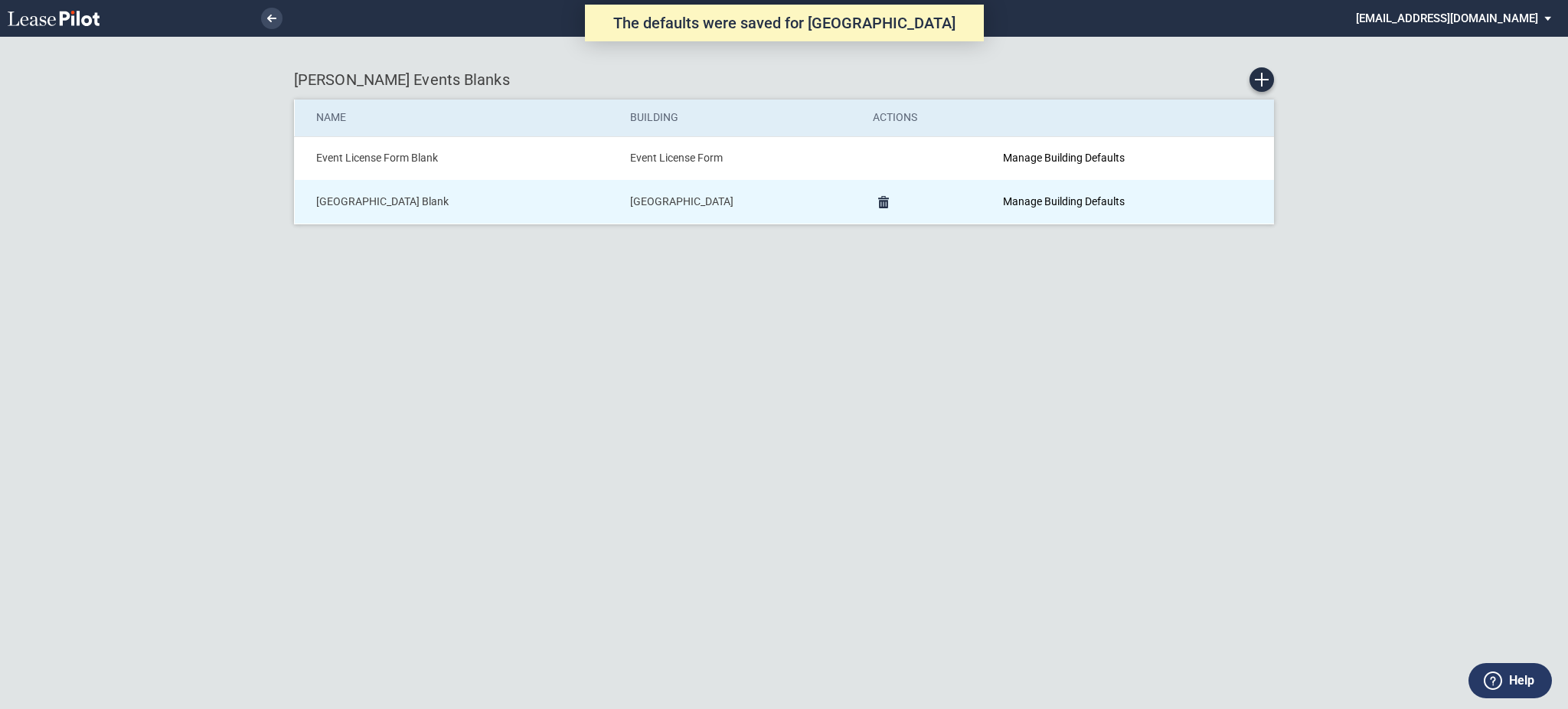
click at [1029, 207] on link "Manage Building Defaults" at bounding box center [1063, 201] width 121 height 12
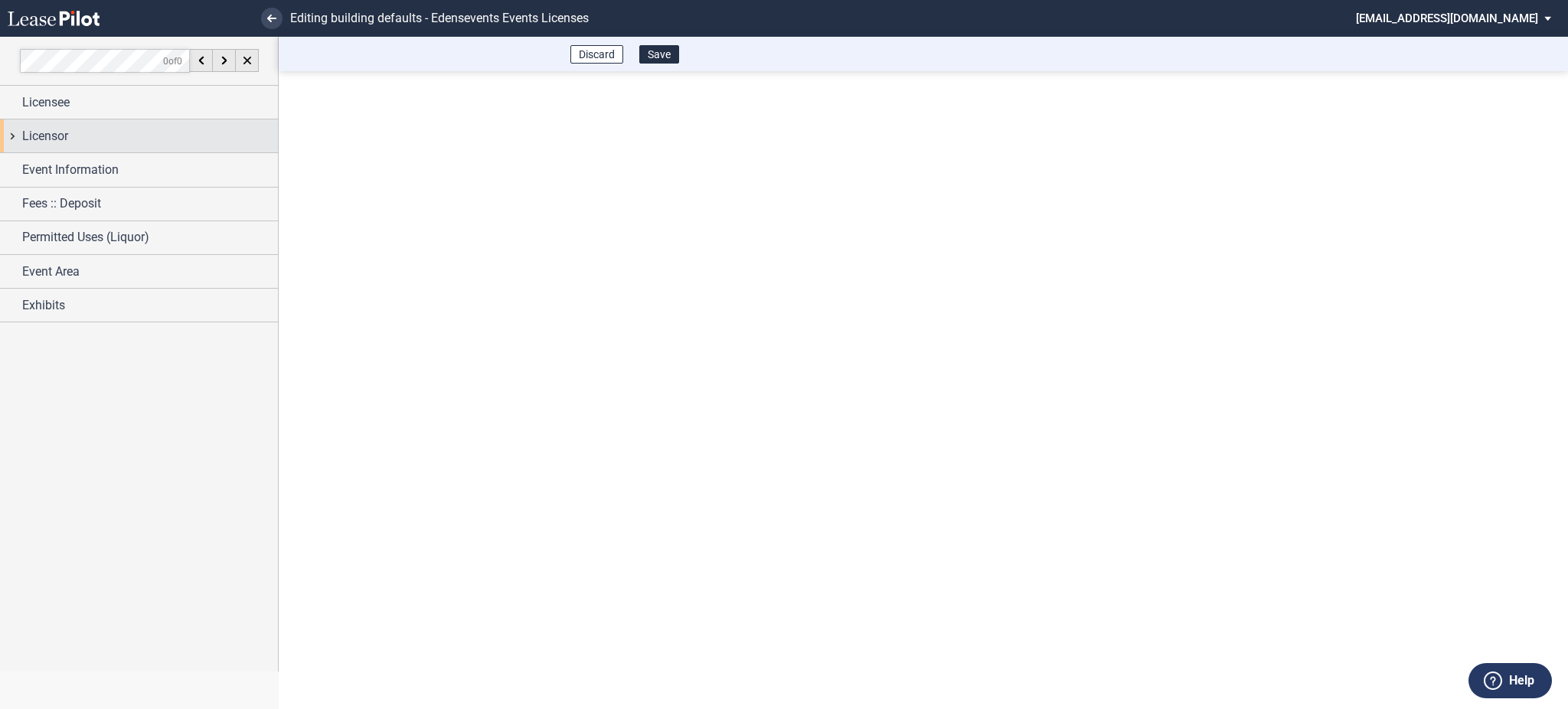
click at [74, 127] on div "Licensor" at bounding box center [149, 136] width 256 height 18
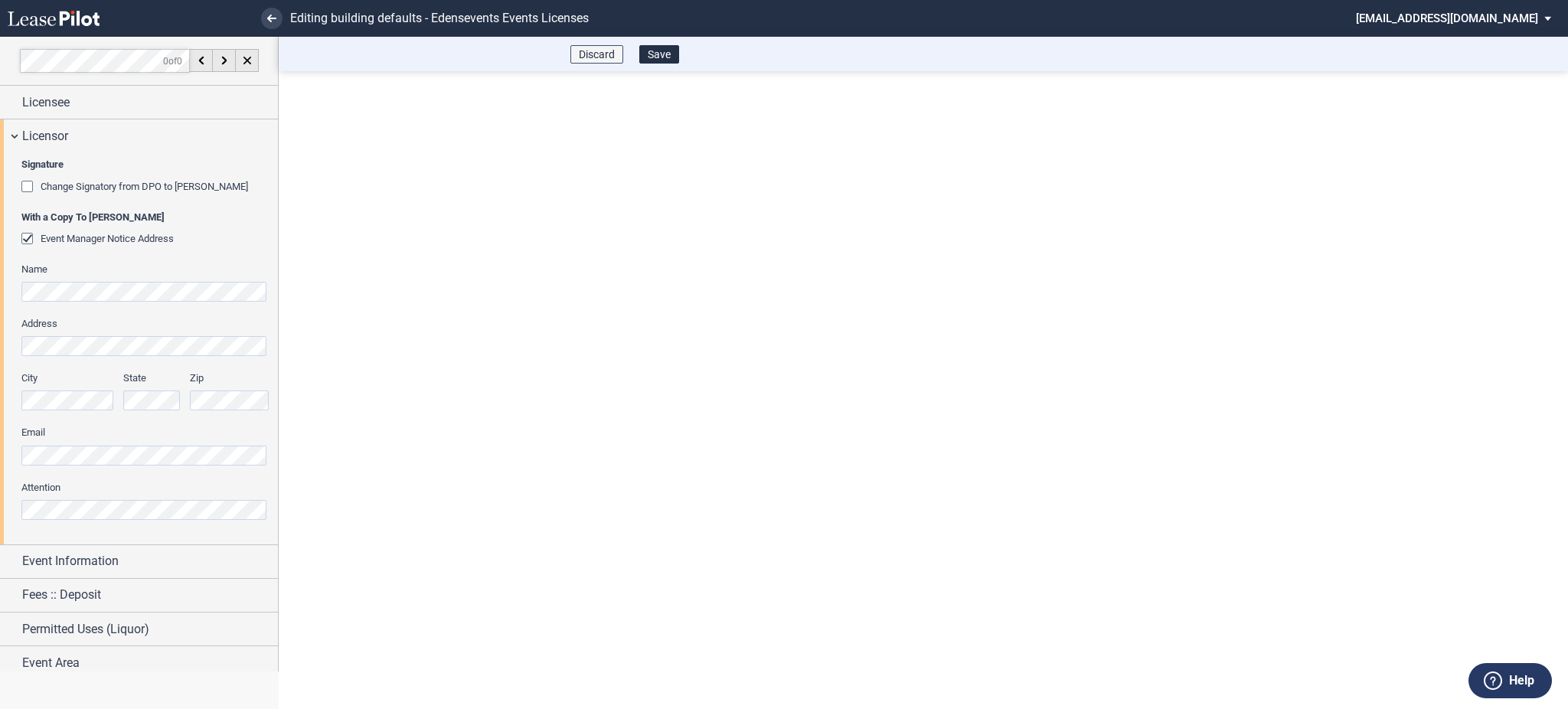
click at [578, 53] on button "Discard" at bounding box center [597, 54] width 53 height 18
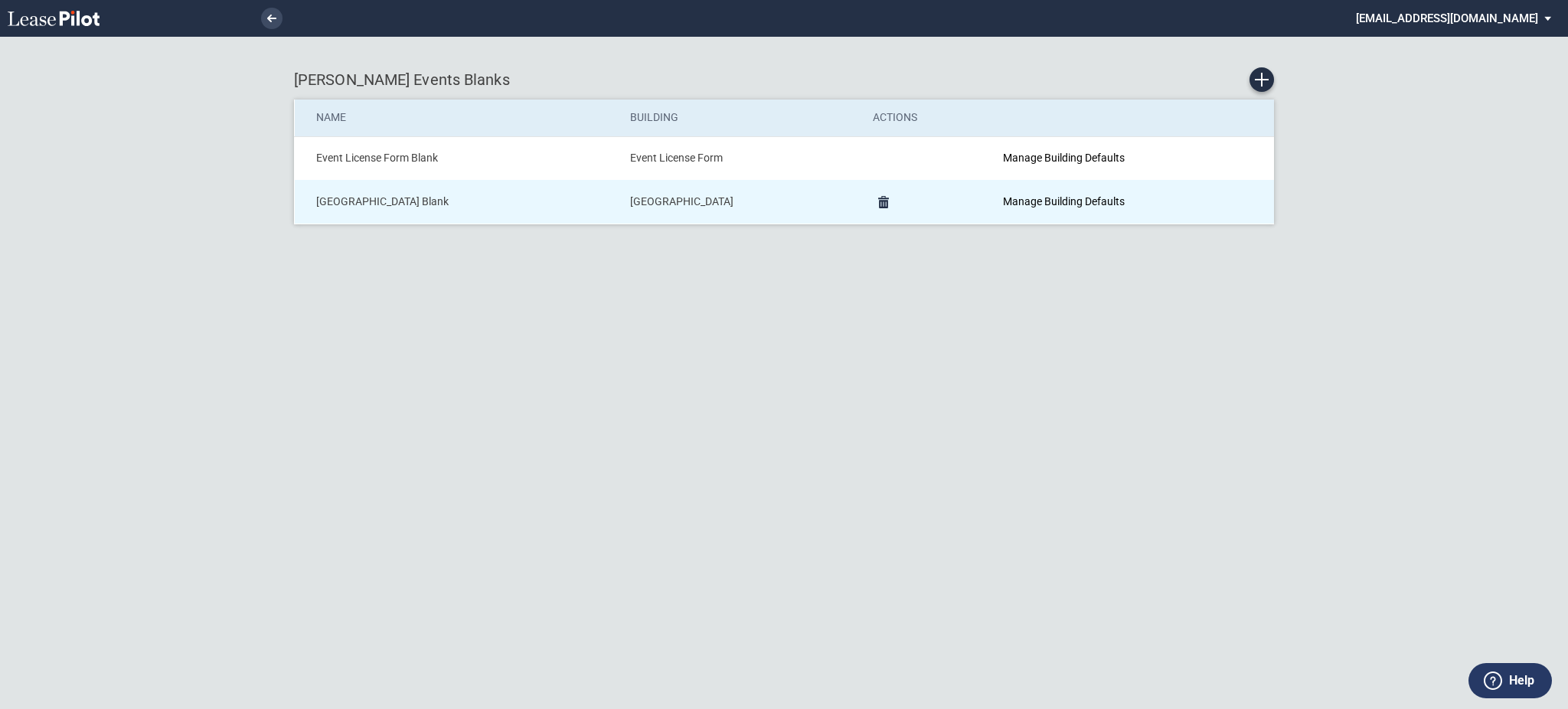
drag, startPoint x: 470, startPoint y: 208, endPoint x: 317, endPoint y: 208, distance: 153.0
click at [317, 208] on td "[GEOGRAPHIC_DATA] Blank" at bounding box center [456, 202] width 324 height 44
copy td "[GEOGRAPHIC_DATA] Blank"
click at [876, 205] on md-icon "Delete Form" at bounding box center [883, 202] width 18 height 18
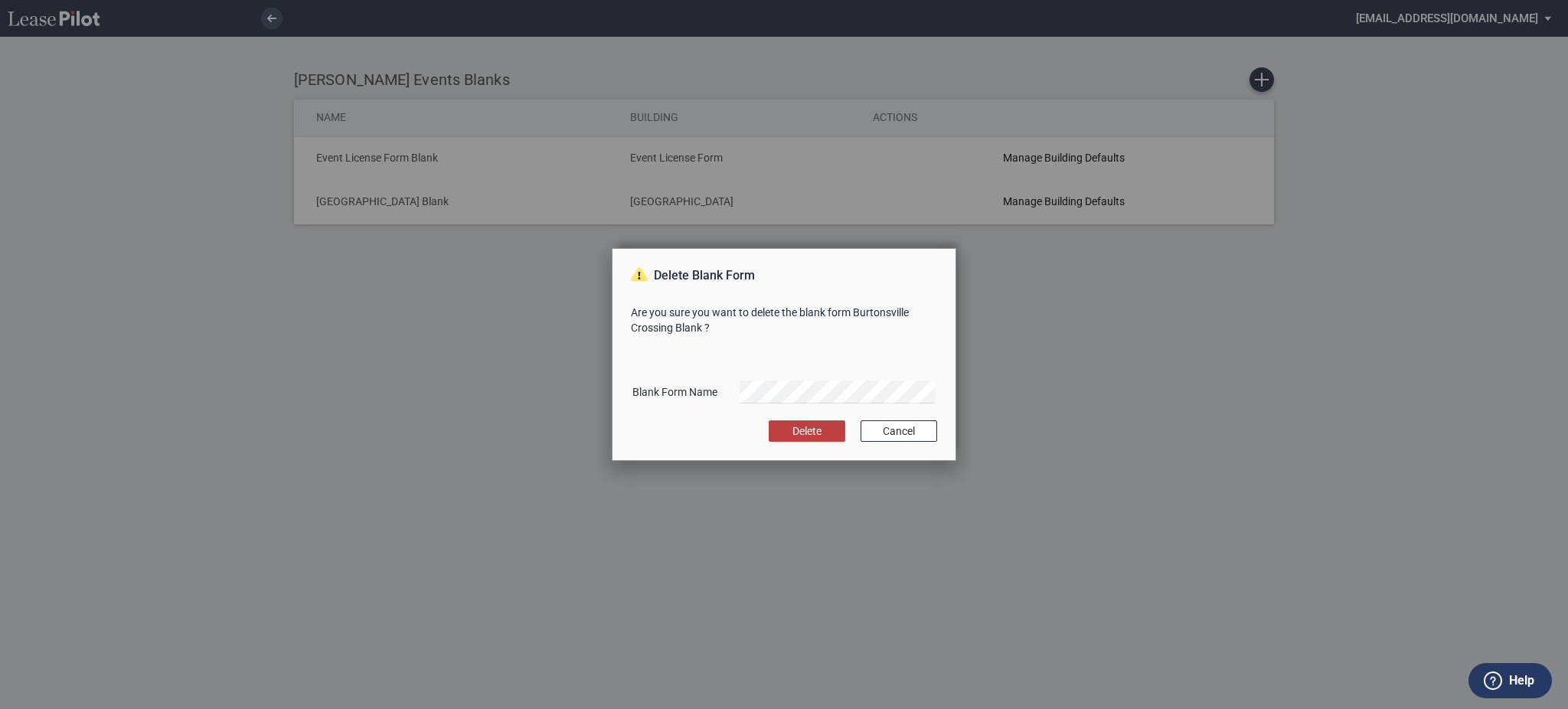
click at [826, 436] on button "Delete" at bounding box center [806, 432] width 77 height 22
